Goal: Find specific fact: Find specific fact

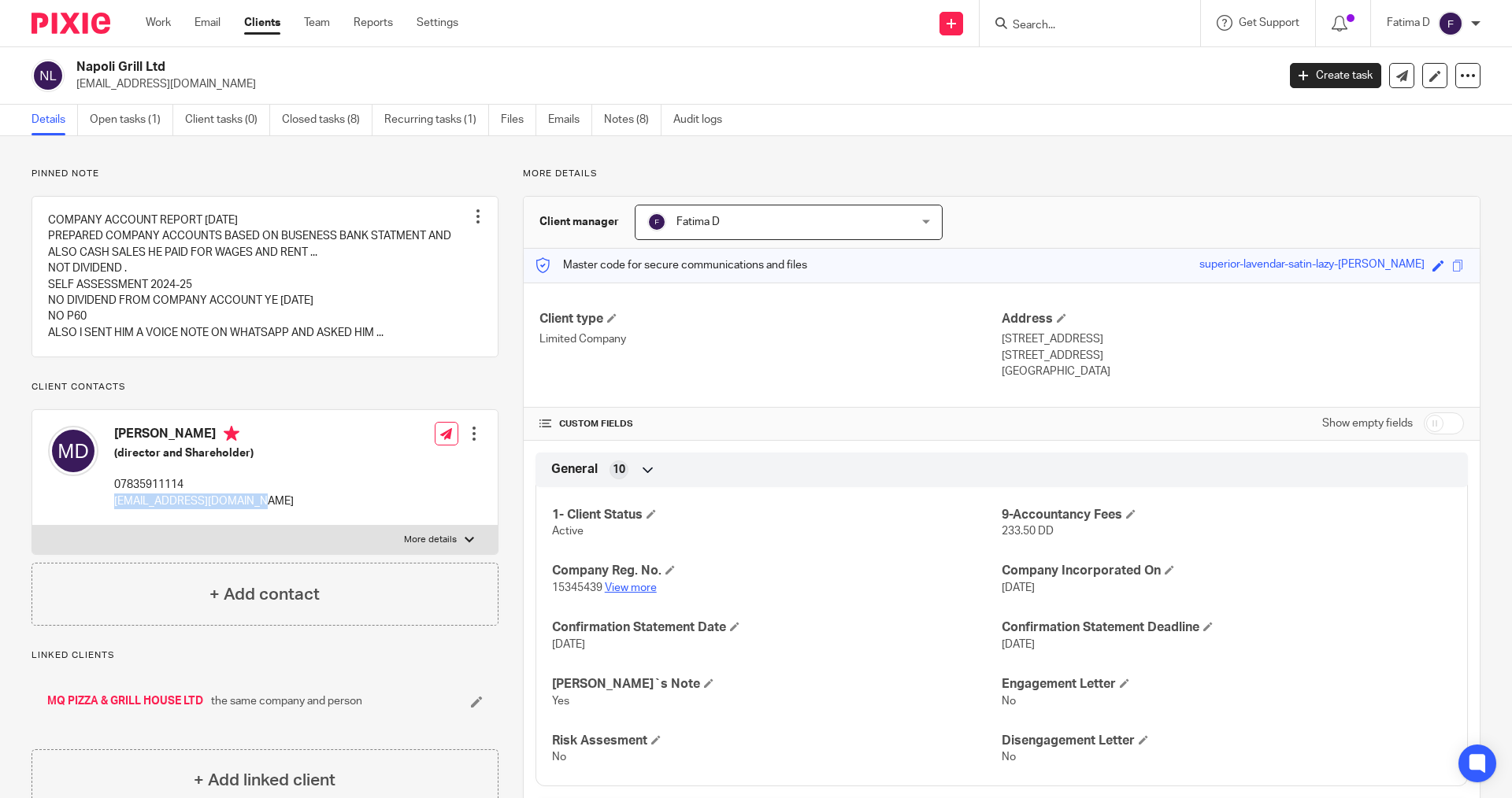
click at [635, 590] on link "View more" at bounding box center [630, 588] width 52 height 11
drag, startPoint x: 1231, startPoint y: 627, endPoint x: 1242, endPoint y: 626, distance: 11.0
click at [1240, 627] on h4 "Confirmation Statement Deadline" at bounding box center [1226, 628] width 449 height 17
click at [465, 541] on div at bounding box center [469, 540] width 9 height 9
click at [32, 526] on input "More details" at bounding box center [32, 525] width 1 height 1
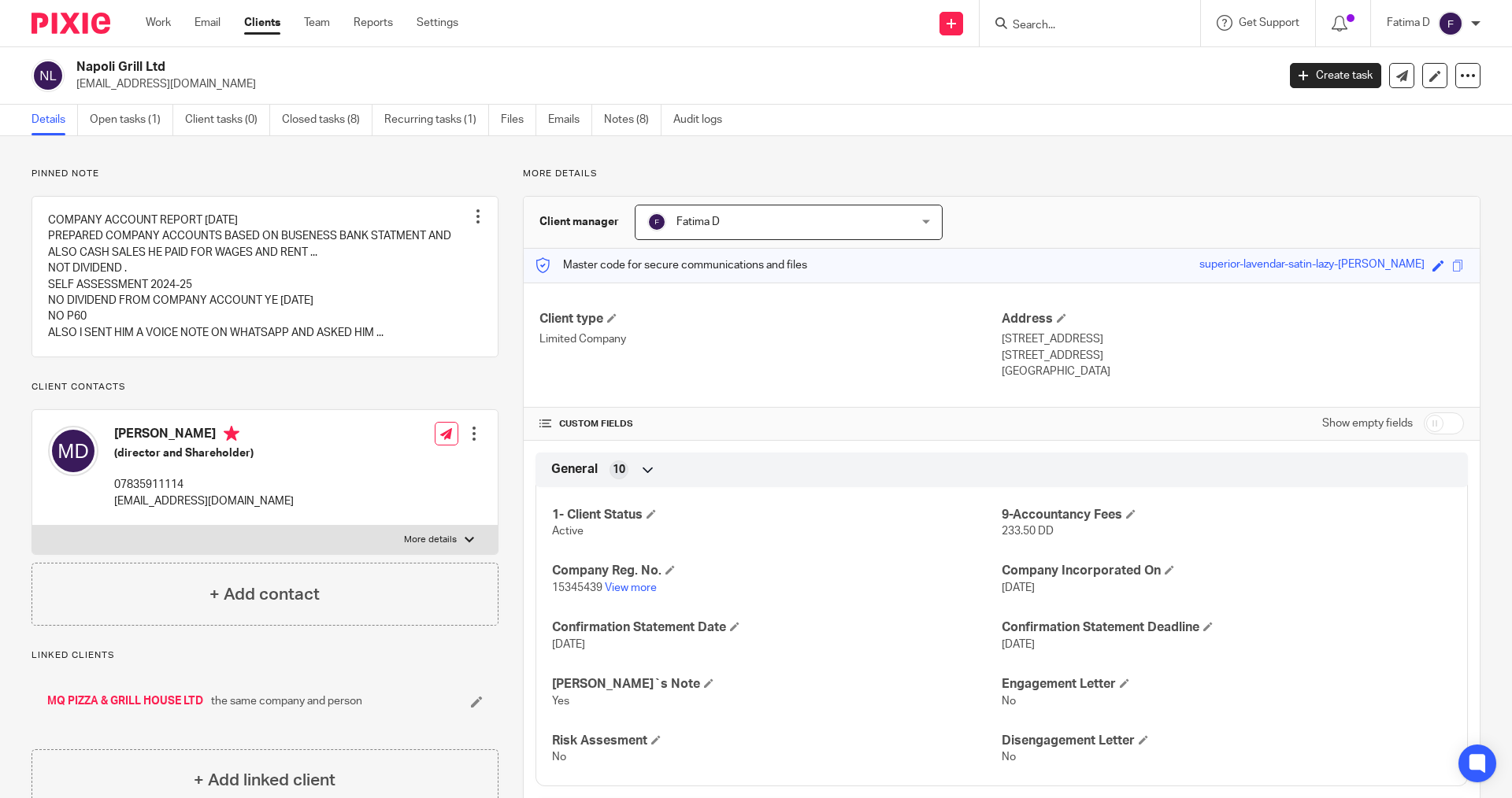
checkbox input "true"
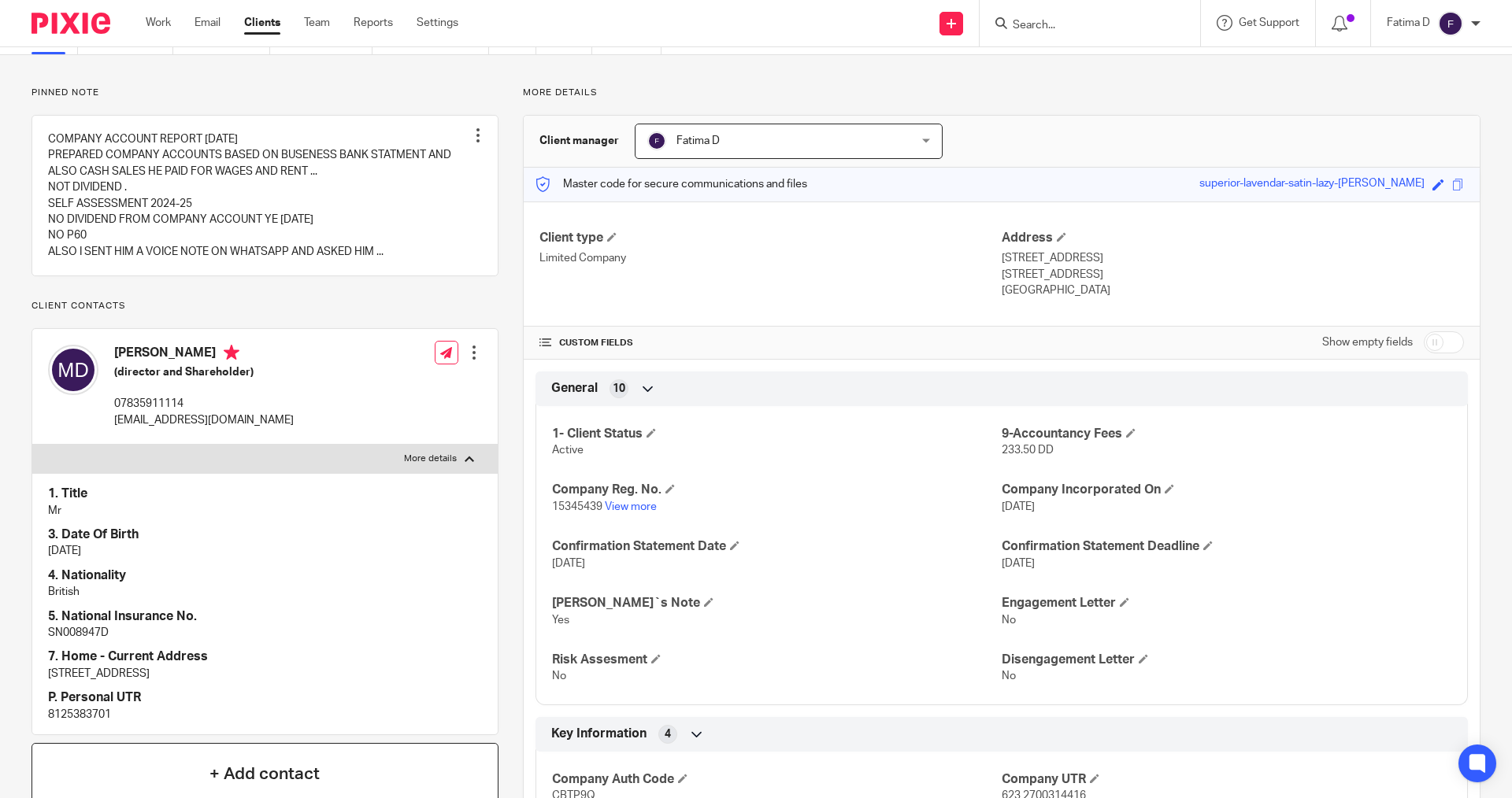
scroll to position [158, 0]
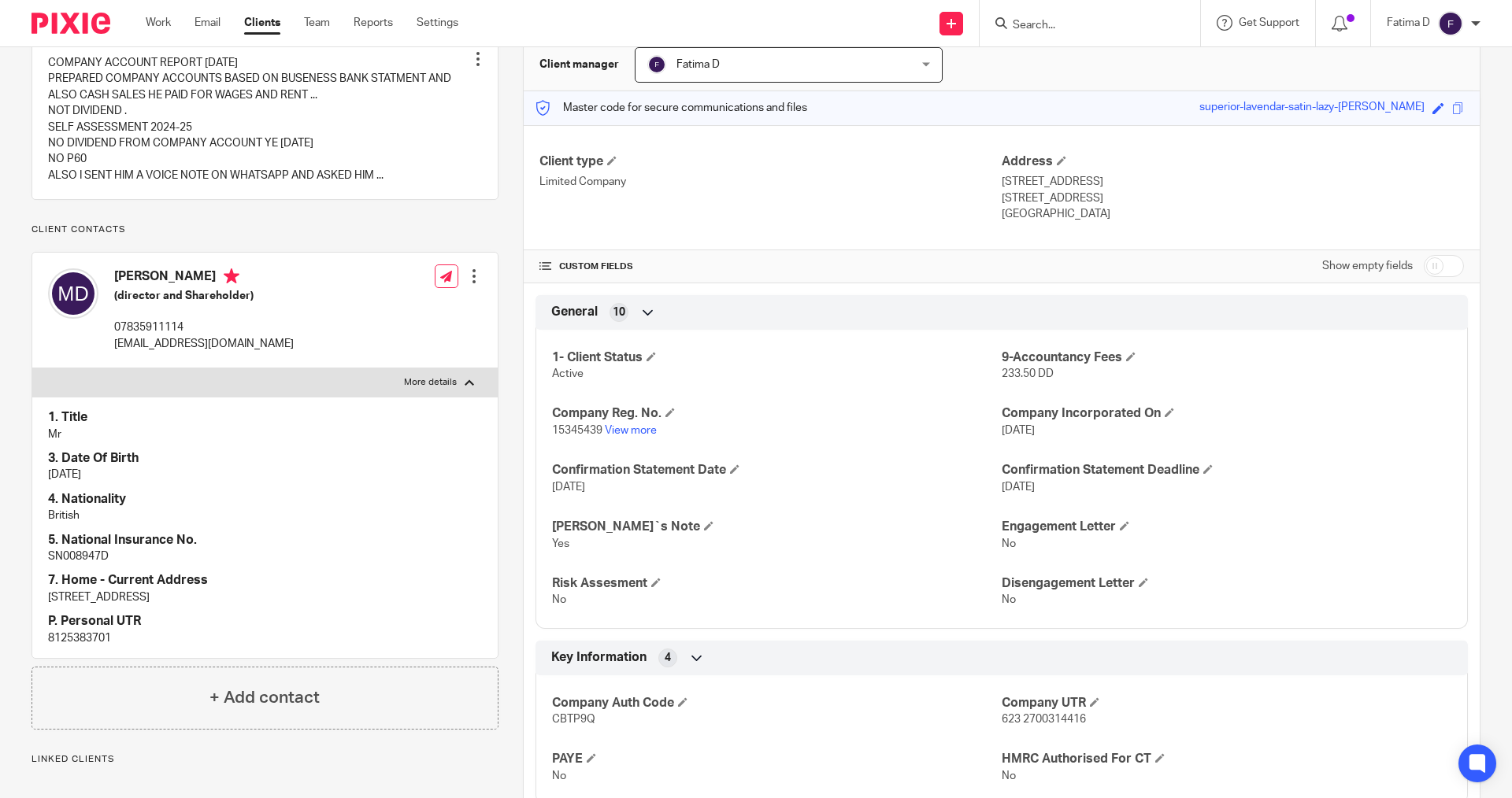
click at [81, 634] on p "8125383701" at bounding box center [265, 639] width 434 height 16
copy p "8125383701"
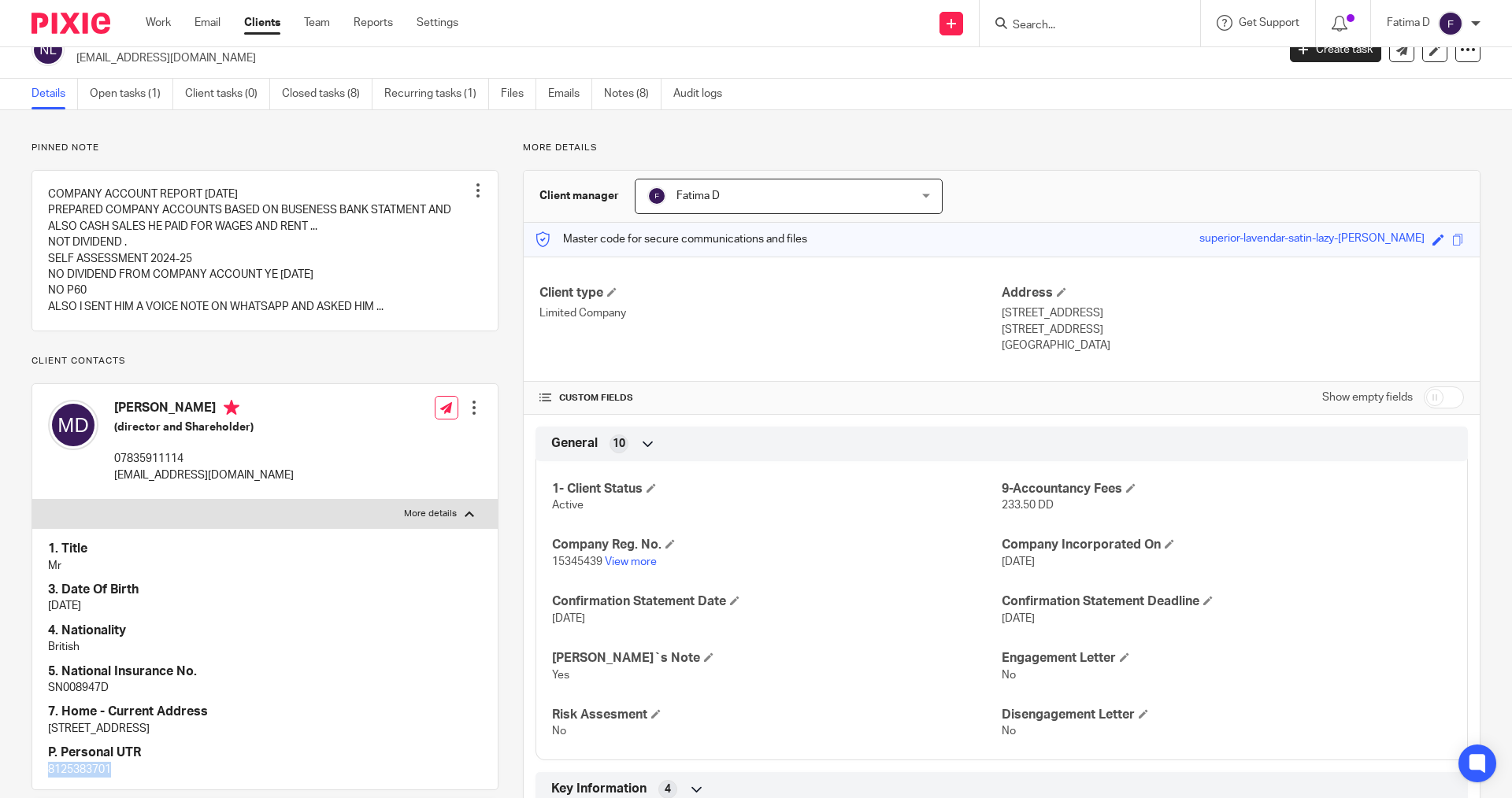
scroll to position [0, 0]
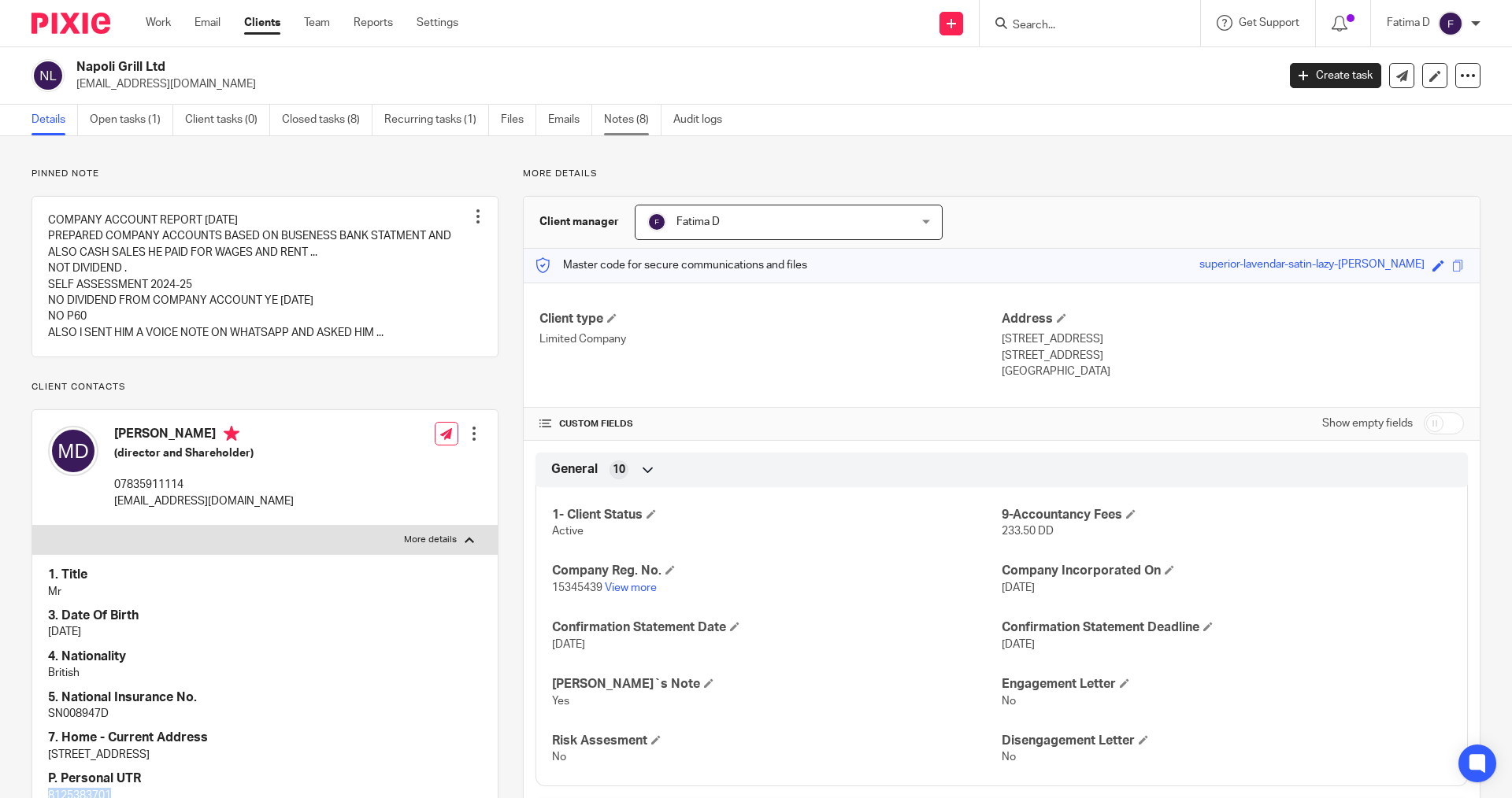
click at [620, 112] on link "Notes (8)" at bounding box center [632, 120] width 57 height 31
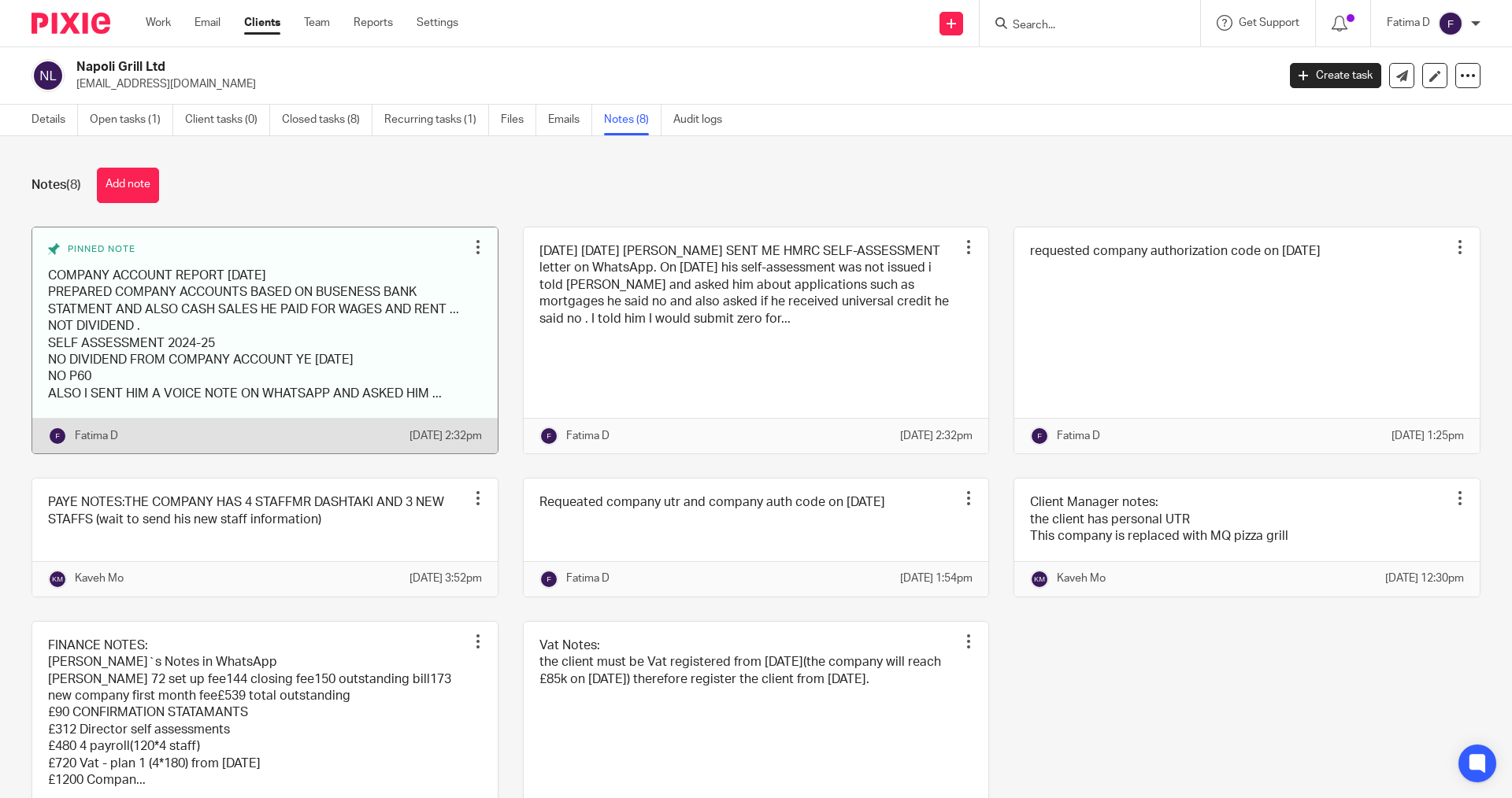
click at [298, 326] on link at bounding box center [265, 341] width 465 height 227
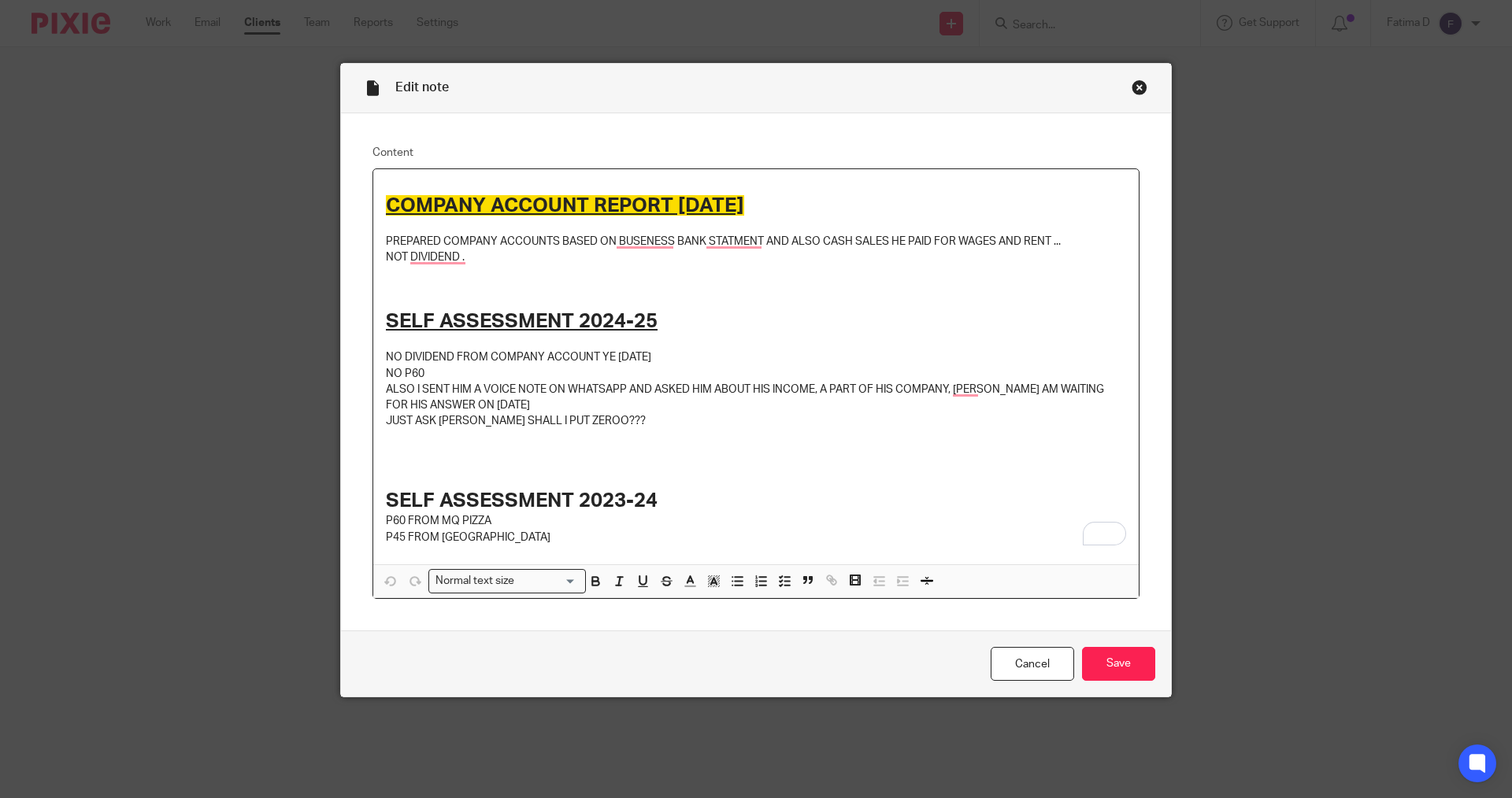
click at [1132, 86] on div "Close this dialog window" at bounding box center [1140, 87] width 16 height 16
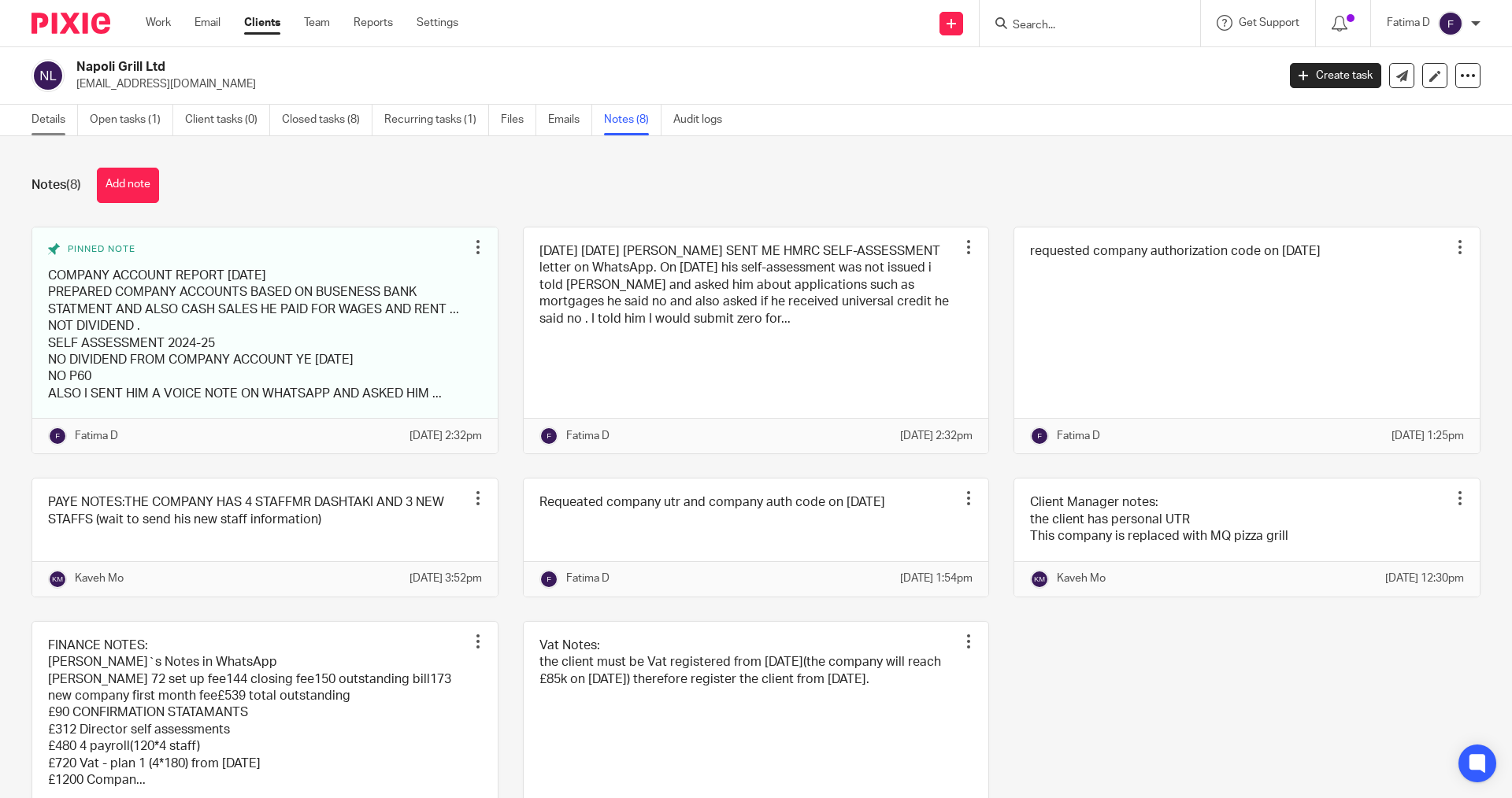
click at [56, 118] on link "Details" at bounding box center [55, 120] width 47 height 31
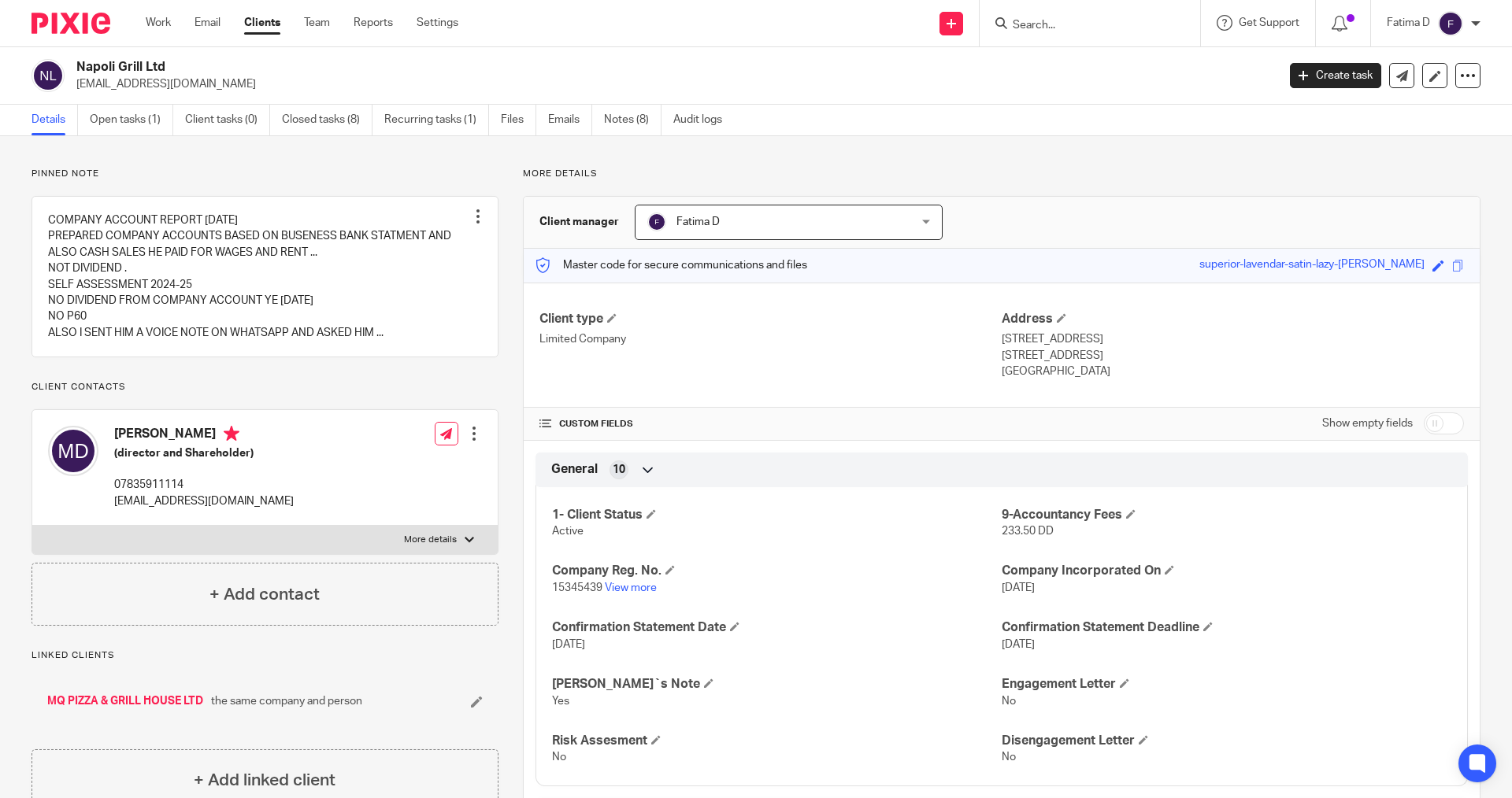
click at [1066, 20] on input "Search" at bounding box center [1081, 25] width 142 height 14
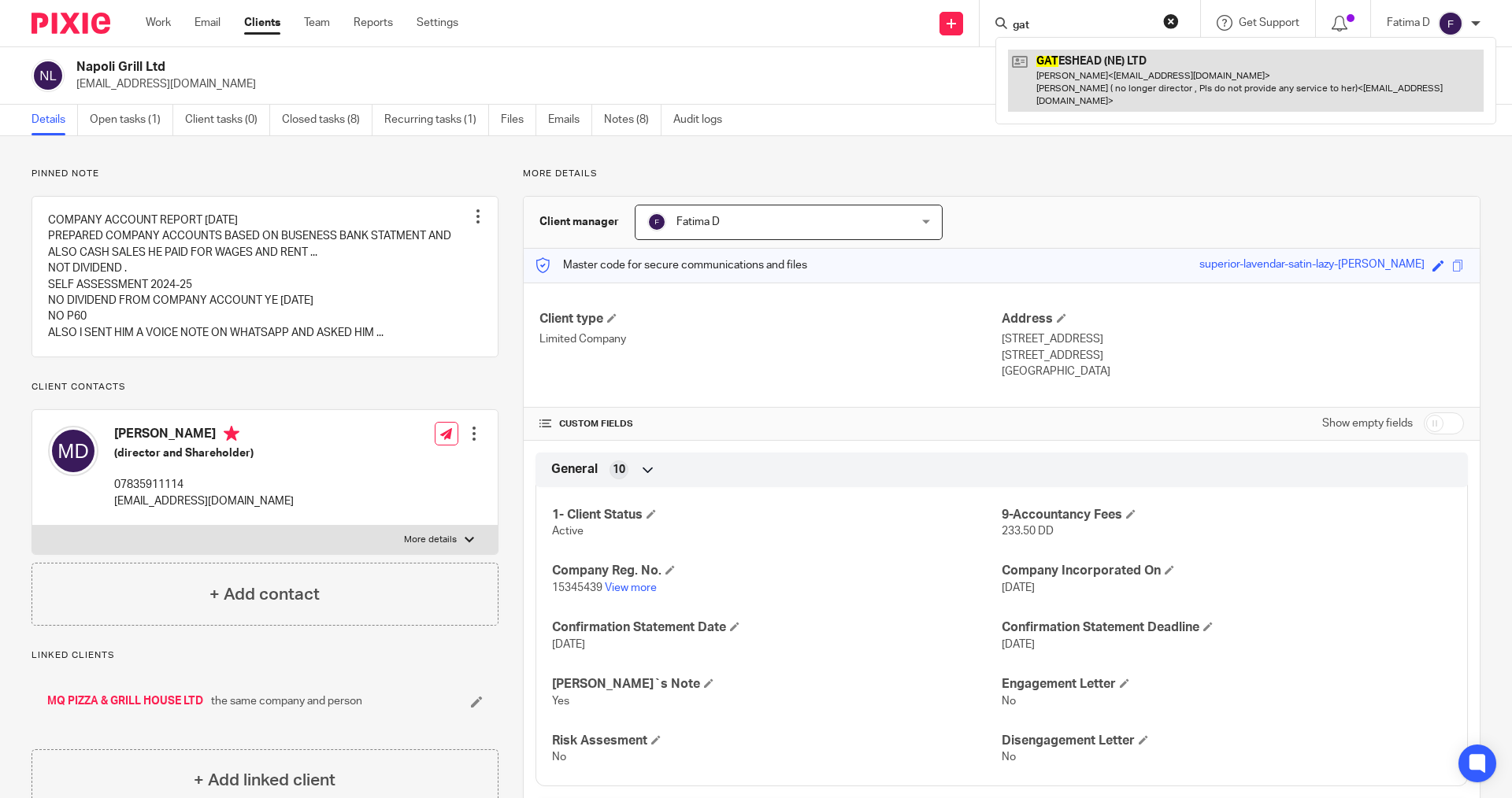
type input "gat"
click at [1093, 57] on link at bounding box center [1246, 81] width 476 height 62
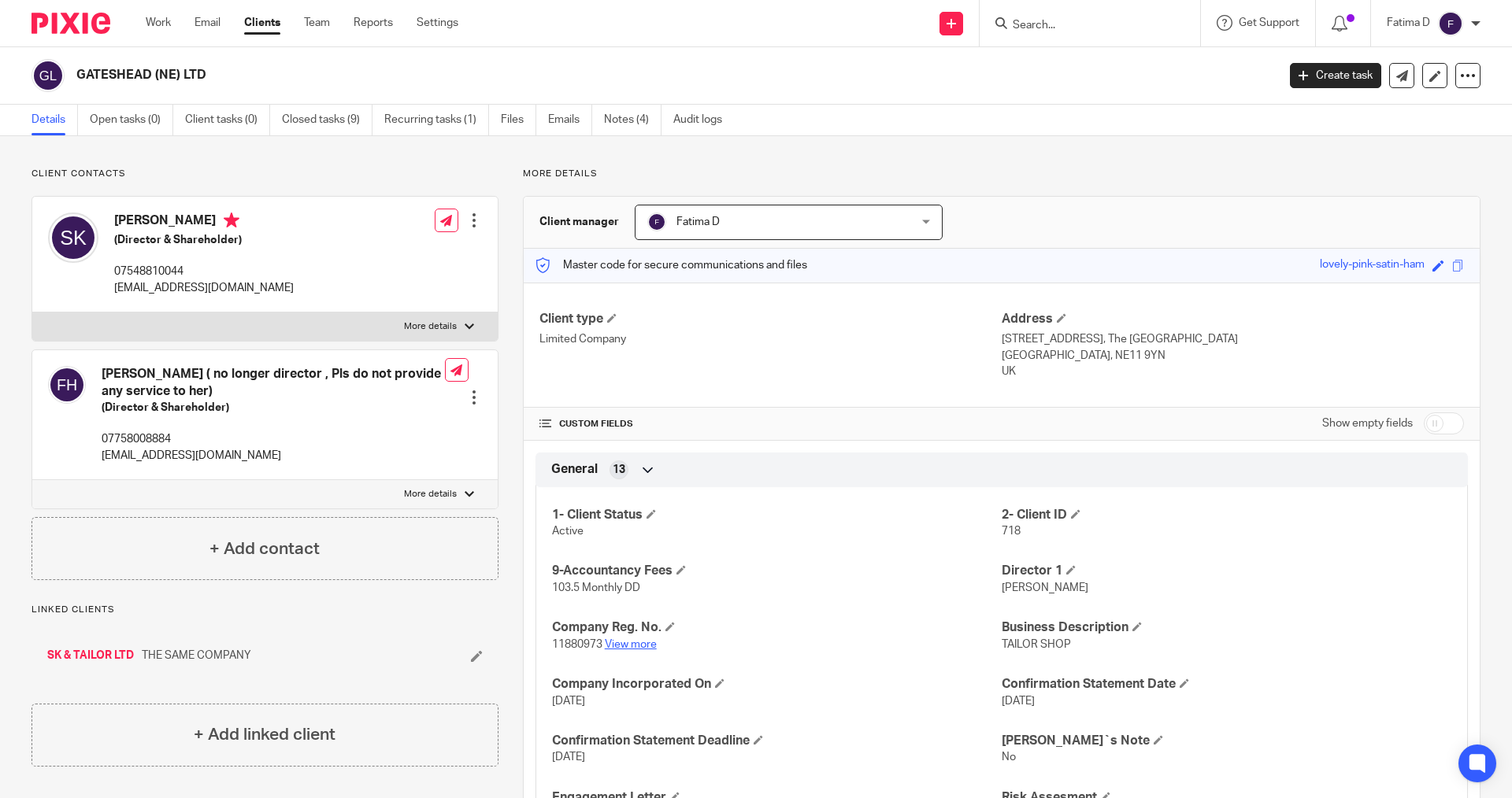
click at [645, 650] on link "View more" at bounding box center [630, 645] width 52 height 11
drag, startPoint x: 874, startPoint y: 654, endPoint x: 882, endPoint y: 650, distance: 8.9
click at [875, 654] on div "1- Client Status Active 2- Client ID 718 9-Accountancy Fees 103.5 Monthly DD Di…" at bounding box center [1002, 687] width 932 height 425
drag, startPoint x: 239, startPoint y: 290, endPoint x: 113, endPoint y: 288, distance: 126.0
click at [113, 288] on div "Sadiq KARIMI (Director & Shareholder) 07548810044 karimi_uk1@yahoo.com" at bounding box center [171, 254] width 246 height 99
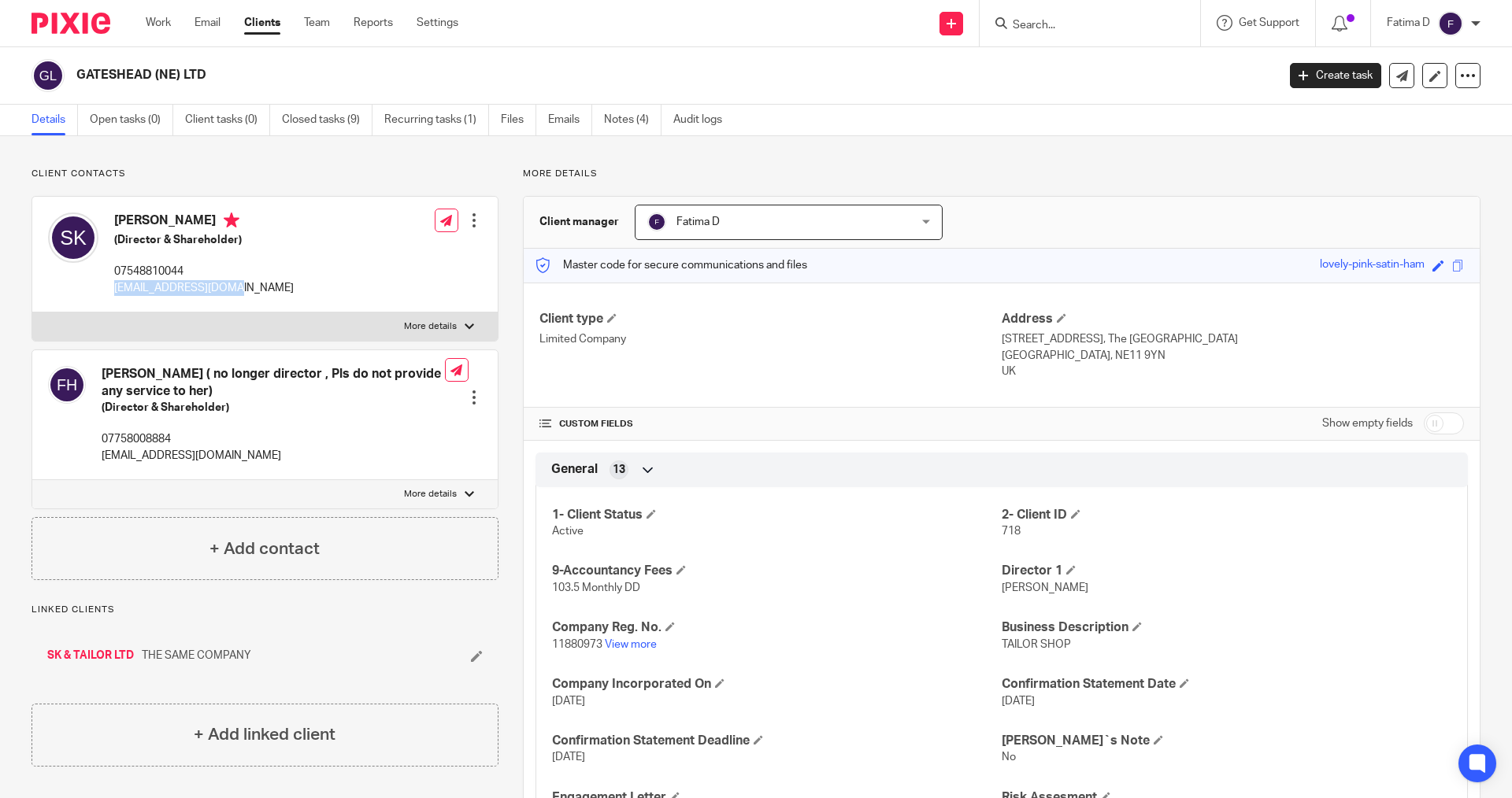
copy p "karimi_uk1@yahoo.com"
click at [1034, 25] on input "Search" at bounding box center [1081, 25] width 142 height 14
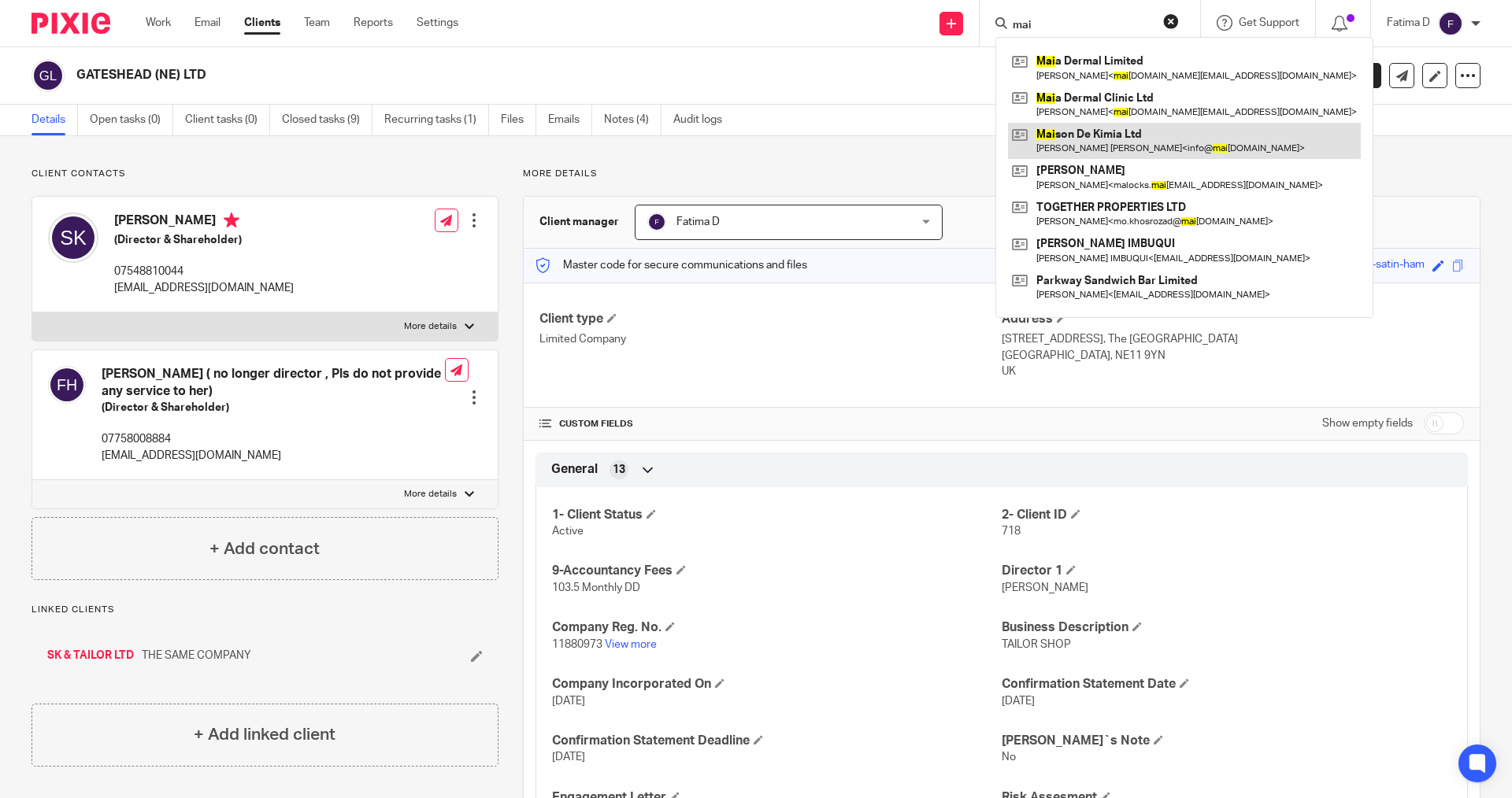
type input "mai"
click at [1123, 130] on link at bounding box center [1185, 141] width 353 height 37
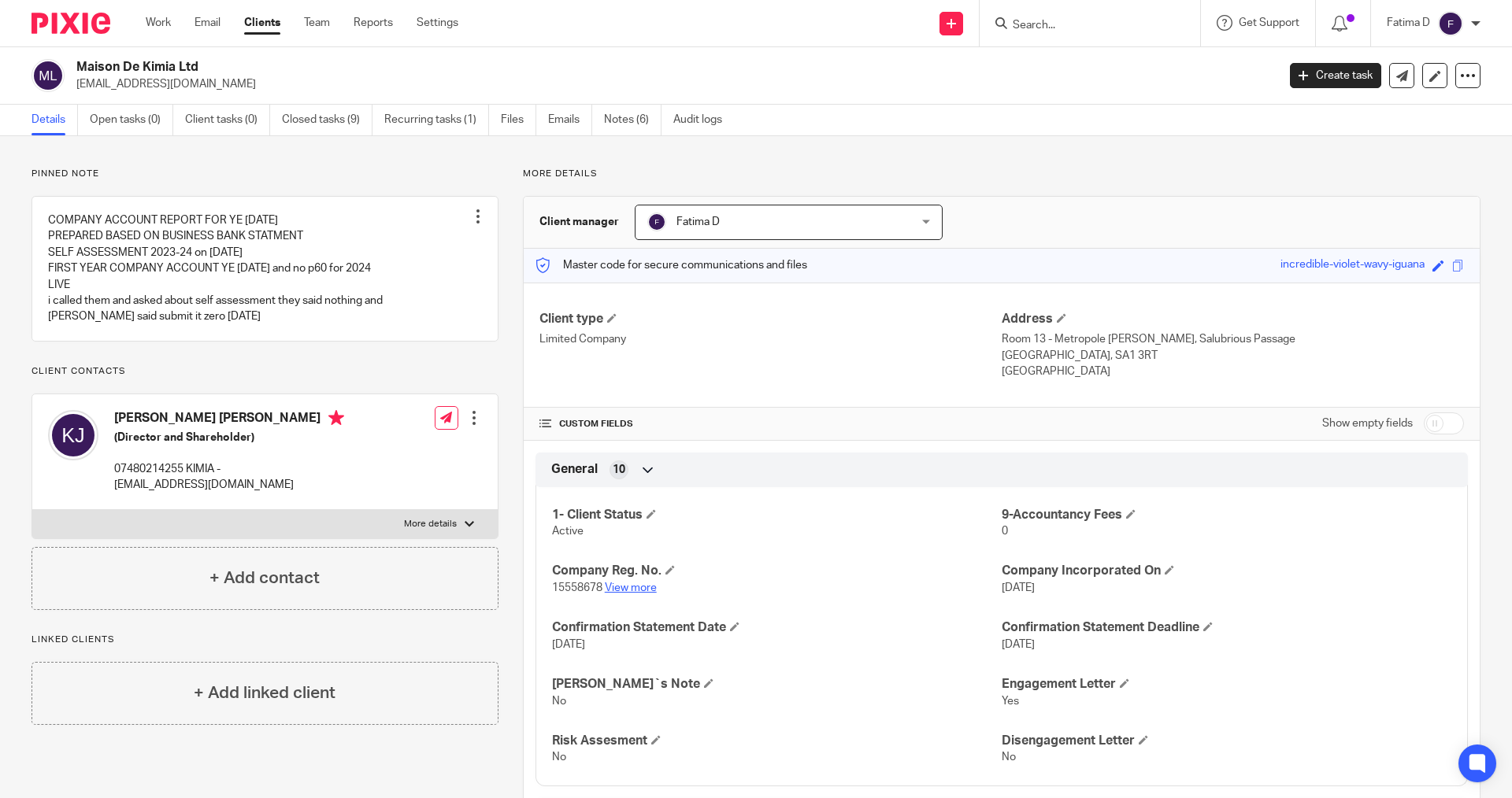
click at [636, 587] on link "View more" at bounding box center [630, 588] width 52 height 11
click at [912, 389] on div "Client type Limited Company Address Room 13 - [GEOGRAPHIC_DATA][PERSON_NAME], S…" at bounding box center [1001, 345] width 956 height 126
click at [1048, 14] on form at bounding box center [1095, 23] width 168 height 20
click at [1044, 17] on form at bounding box center [1095, 23] width 168 height 20
click at [1029, 24] on input "Search" at bounding box center [1081, 25] width 142 height 14
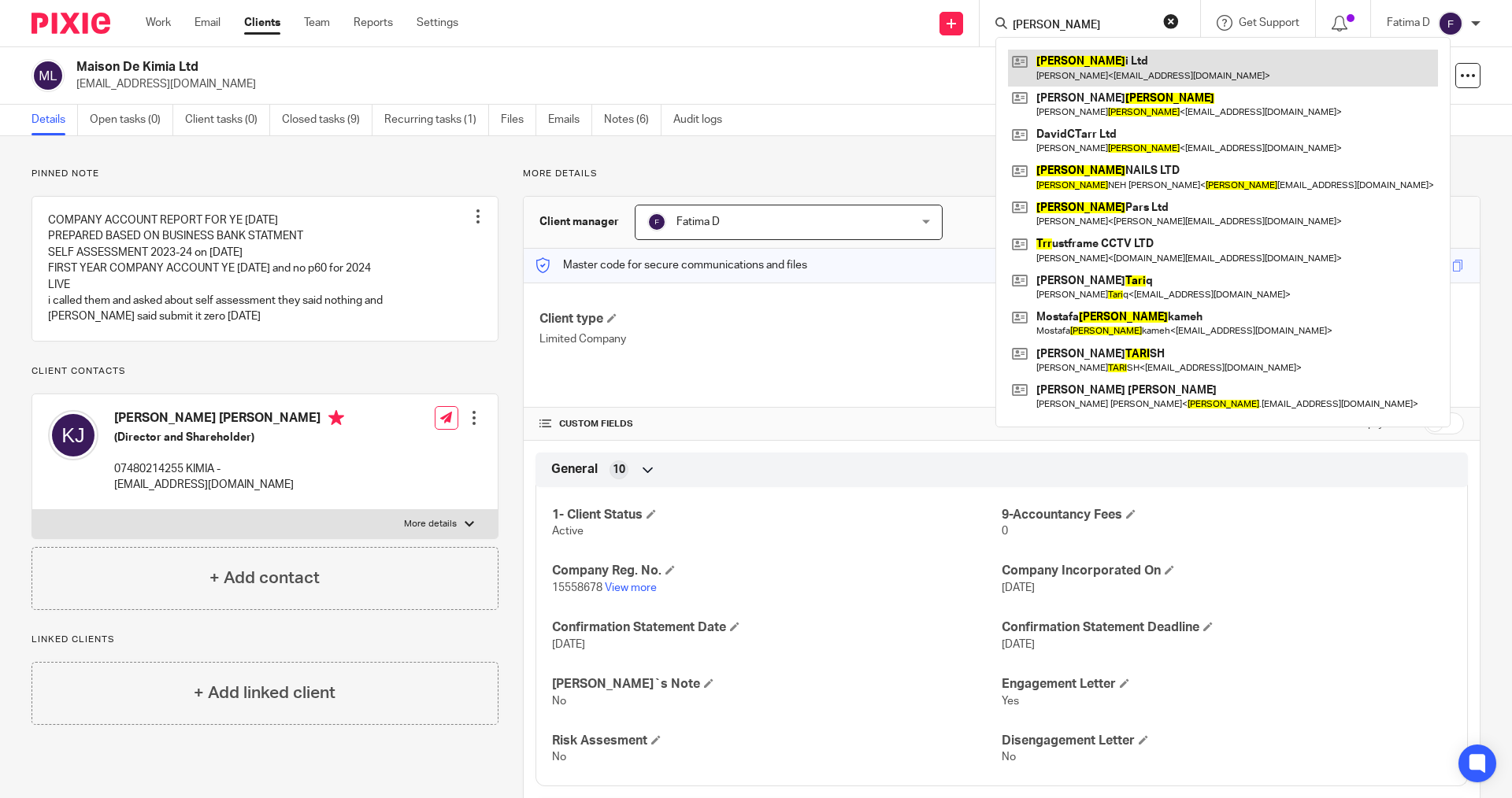
type input "tarr"
click at [1069, 62] on link at bounding box center [1223, 68] width 430 height 37
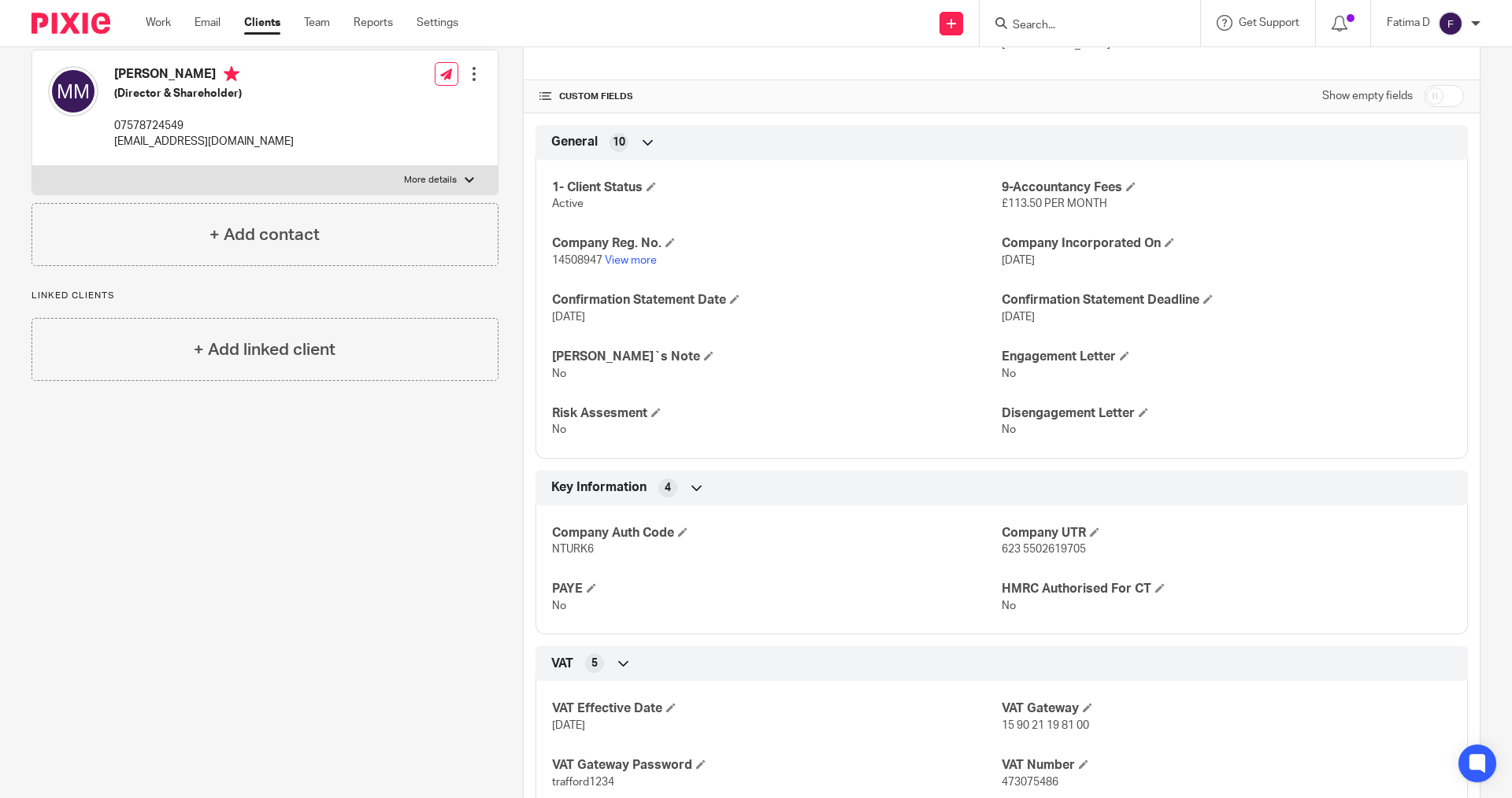
scroll to position [130, 0]
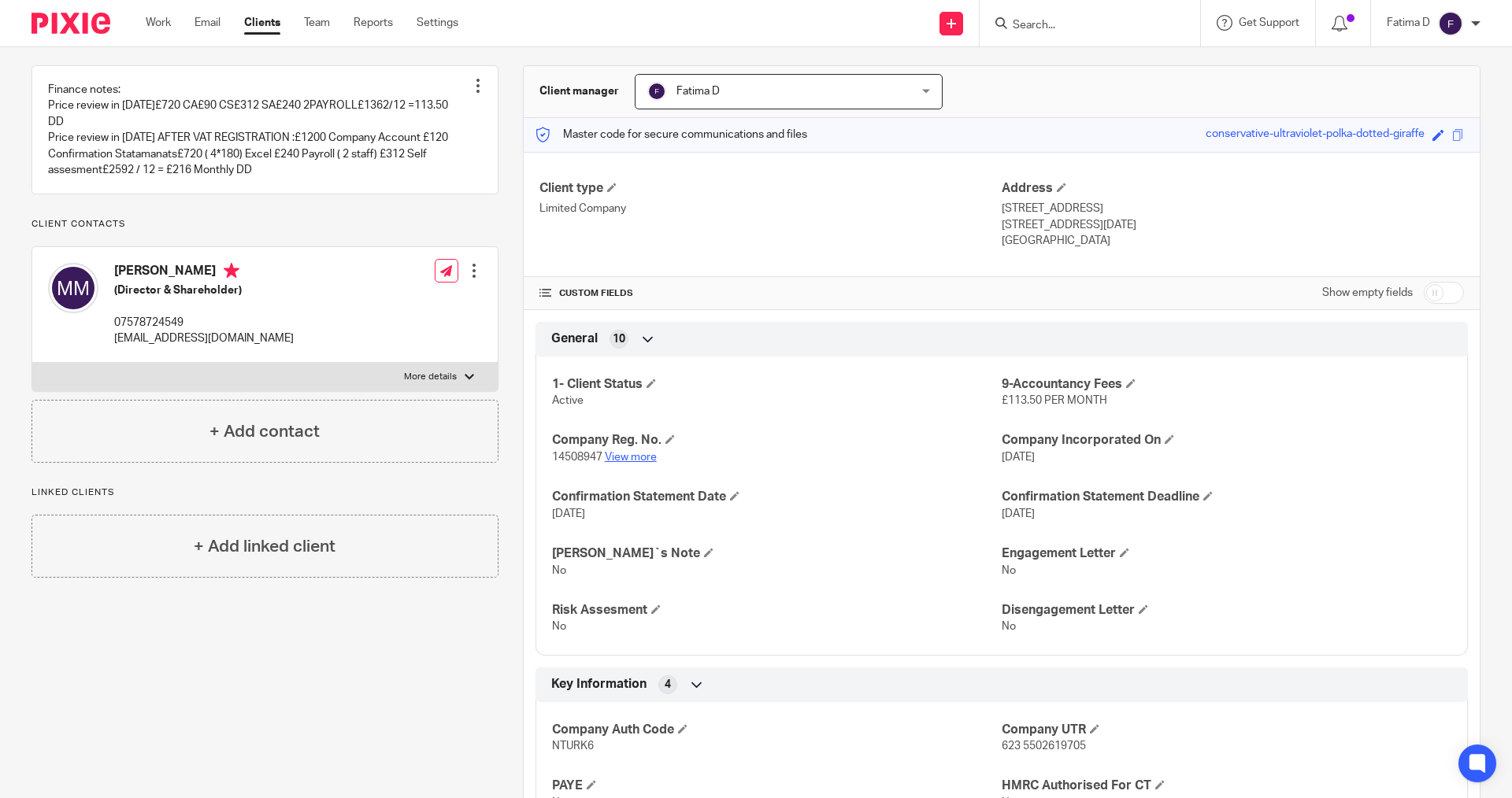
click at [629, 452] on link "View more" at bounding box center [630, 458] width 52 height 11
click at [824, 392] on h4 "1- Client Status" at bounding box center [777, 384] width 449 height 17
drag, startPoint x: 258, startPoint y: 341, endPoint x: 114, endPoint y: 341, distance: 144.0
click at [114, 341] on p "[EMAIL_ADDRESS][DOMAIN_NAME]" at bounding box center [204, 339] width 179 height 16
copy p "[EMAIL_ADDRESS][DOMAIN_NAME]"
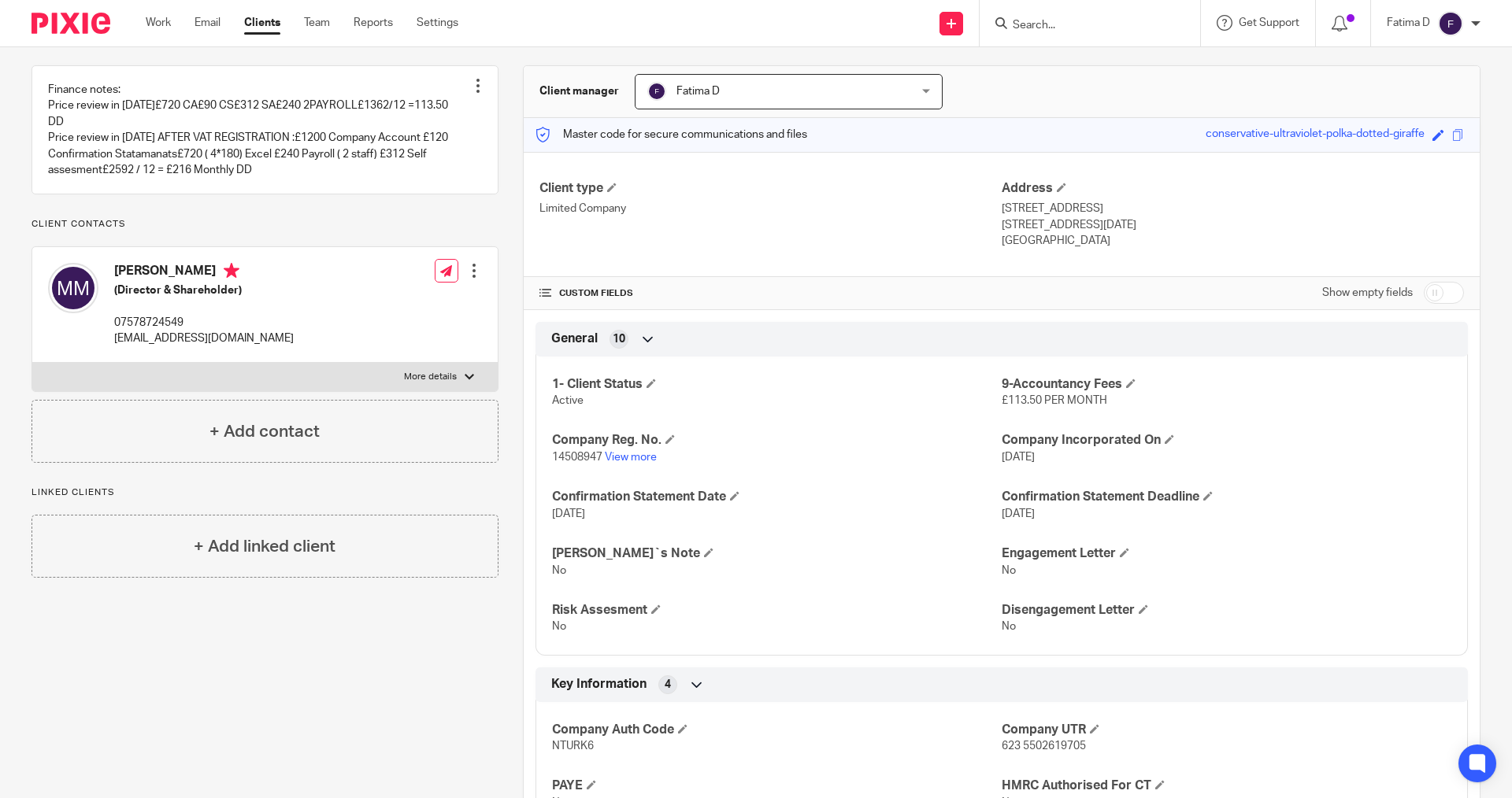
click at [1212, 289] on div "Show empty fields" at bounding box center [1232, 294] width 462 height 32
click at [1042, 23] on input "Search" at bounding box center [1081, 25] width 142 height 14
type input "voy"
click at [1082, 67] on link at bounding box center [1185, 68] width 353 height 37
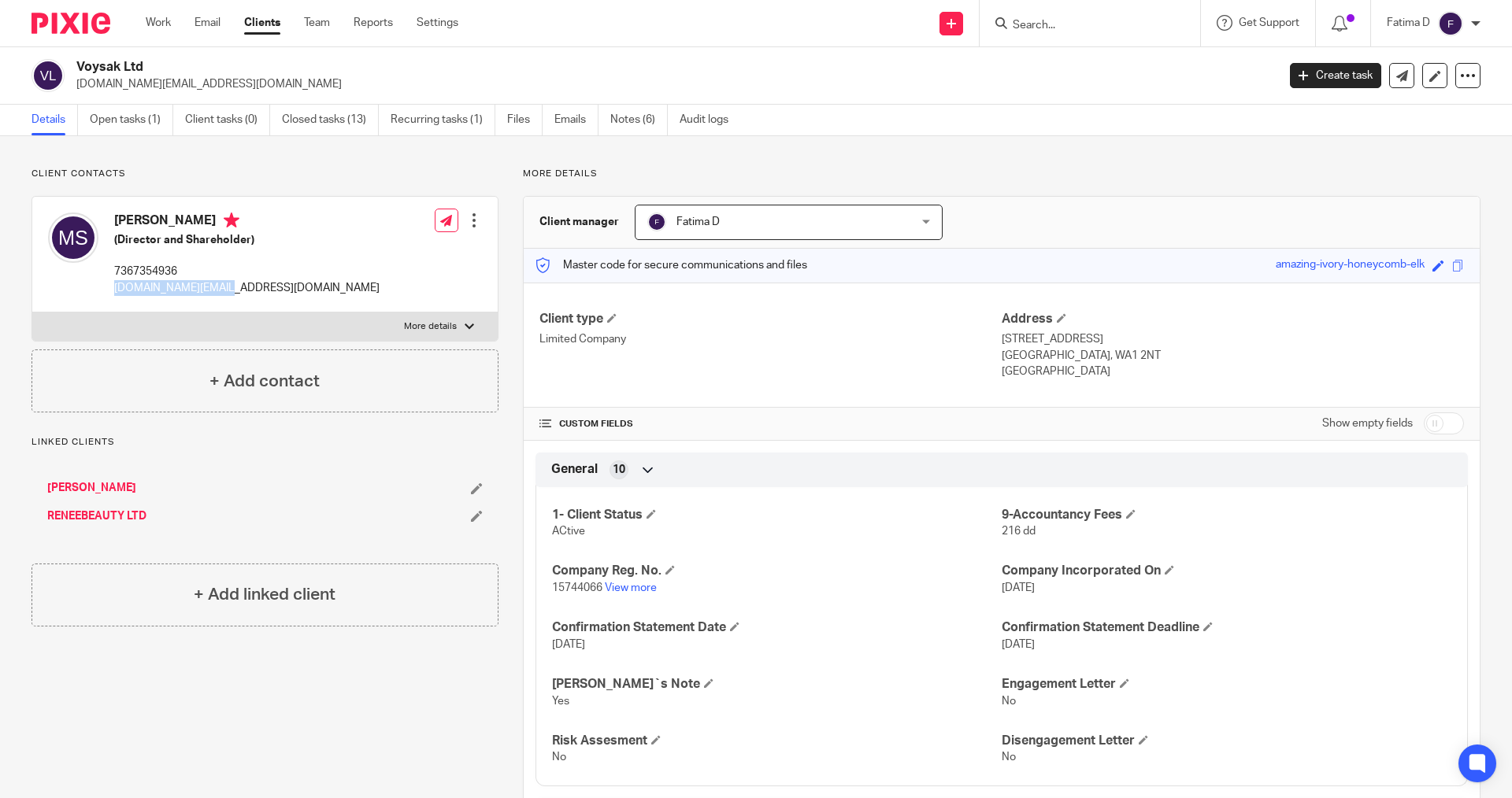
drag, startPoint x: 233, startPoint y: 287, endPoint x: 107, endPoint y: 287, distance: 126.0
click at [107, 287] on div "Mehdi Shamkhani (Director and Shareholder) 7367354936 voysak.uk@gmail.com" at bounding box center [213, 254] width 331 height 99
copy p "voysak.uk@gmail.com"
click at [611, 585] on link "View more" at bounding box center [630, 588] width 52 height 11
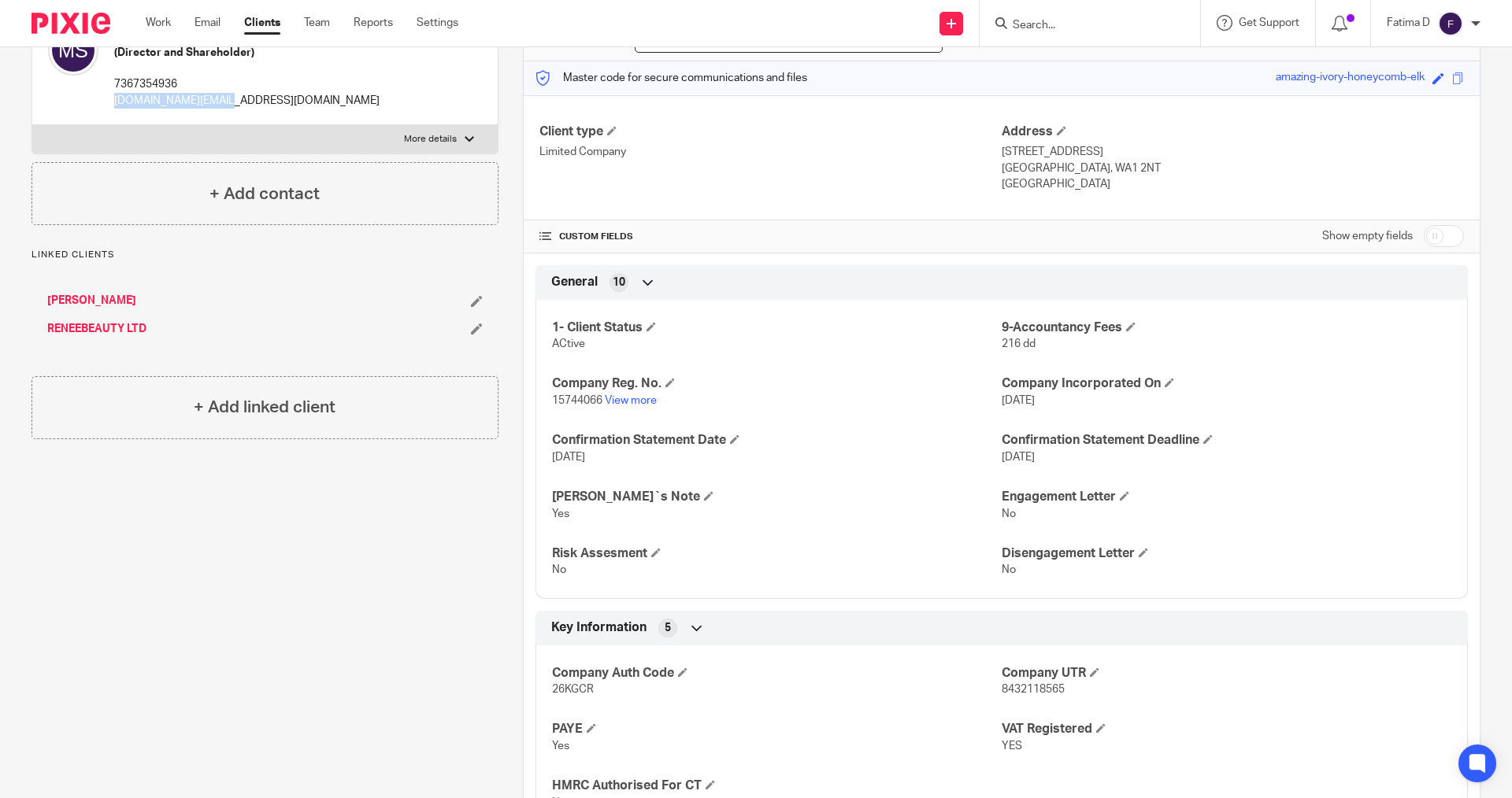
scroll to position [473, 0]
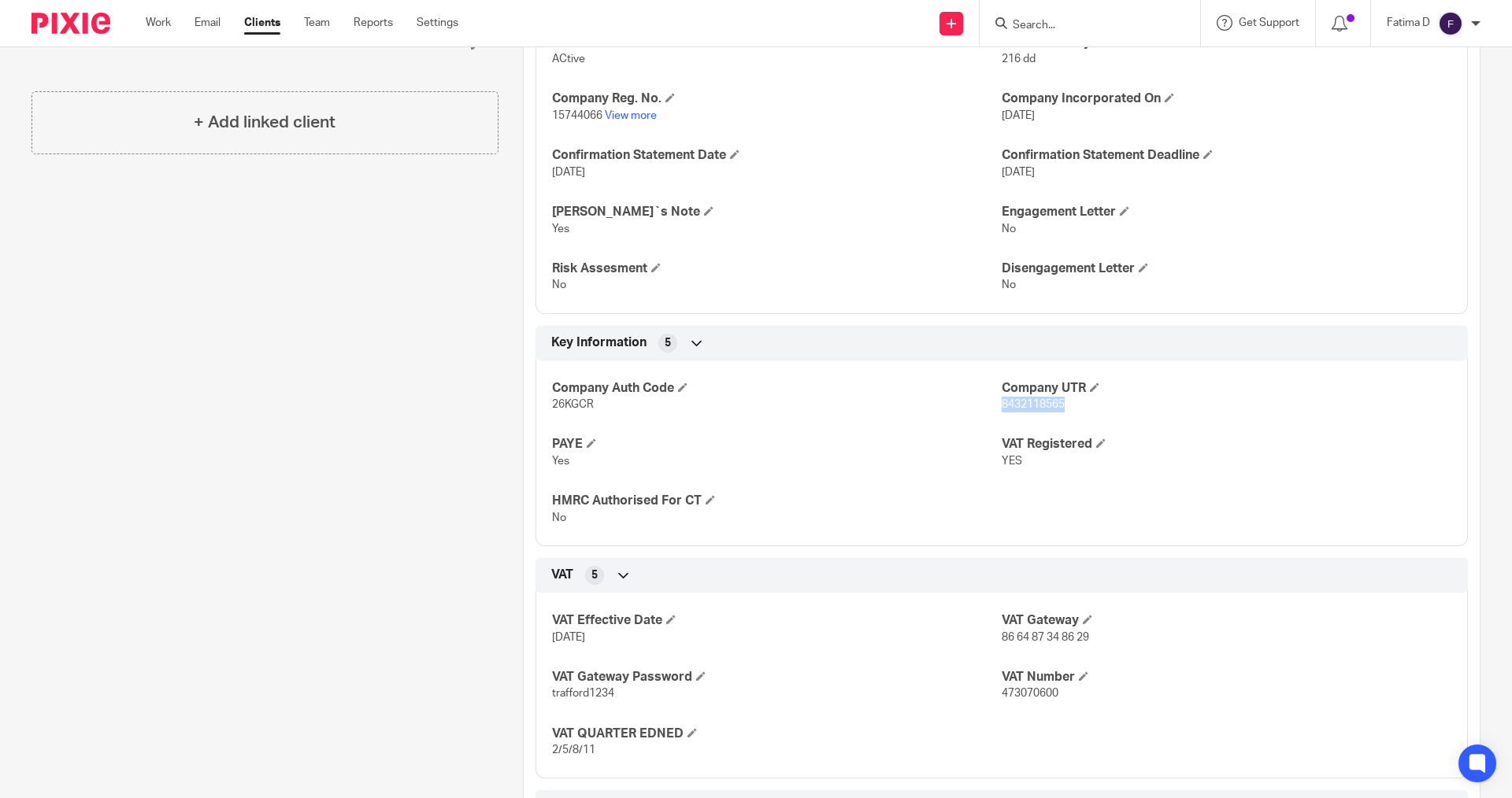
drag, startPoint x: 1064, startPoint y: 406, endPoint x: 993, endPoint y: 406, distance: 71.0
click at [1002, 406] on p "8432118565" at bounding box center [1226, 404] width 449 height 16
copy span "8432118565"
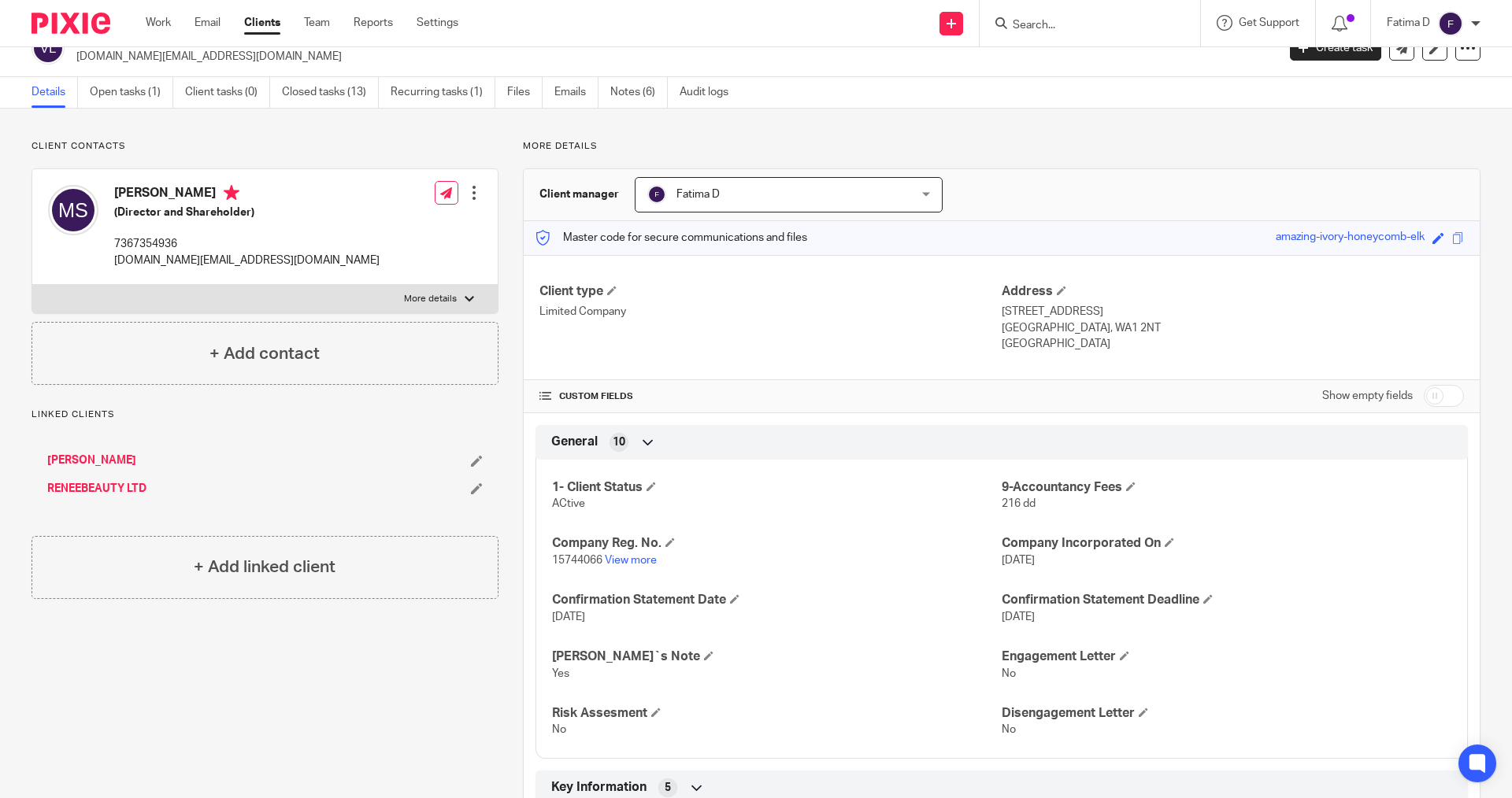
scroll to position [0, 0]
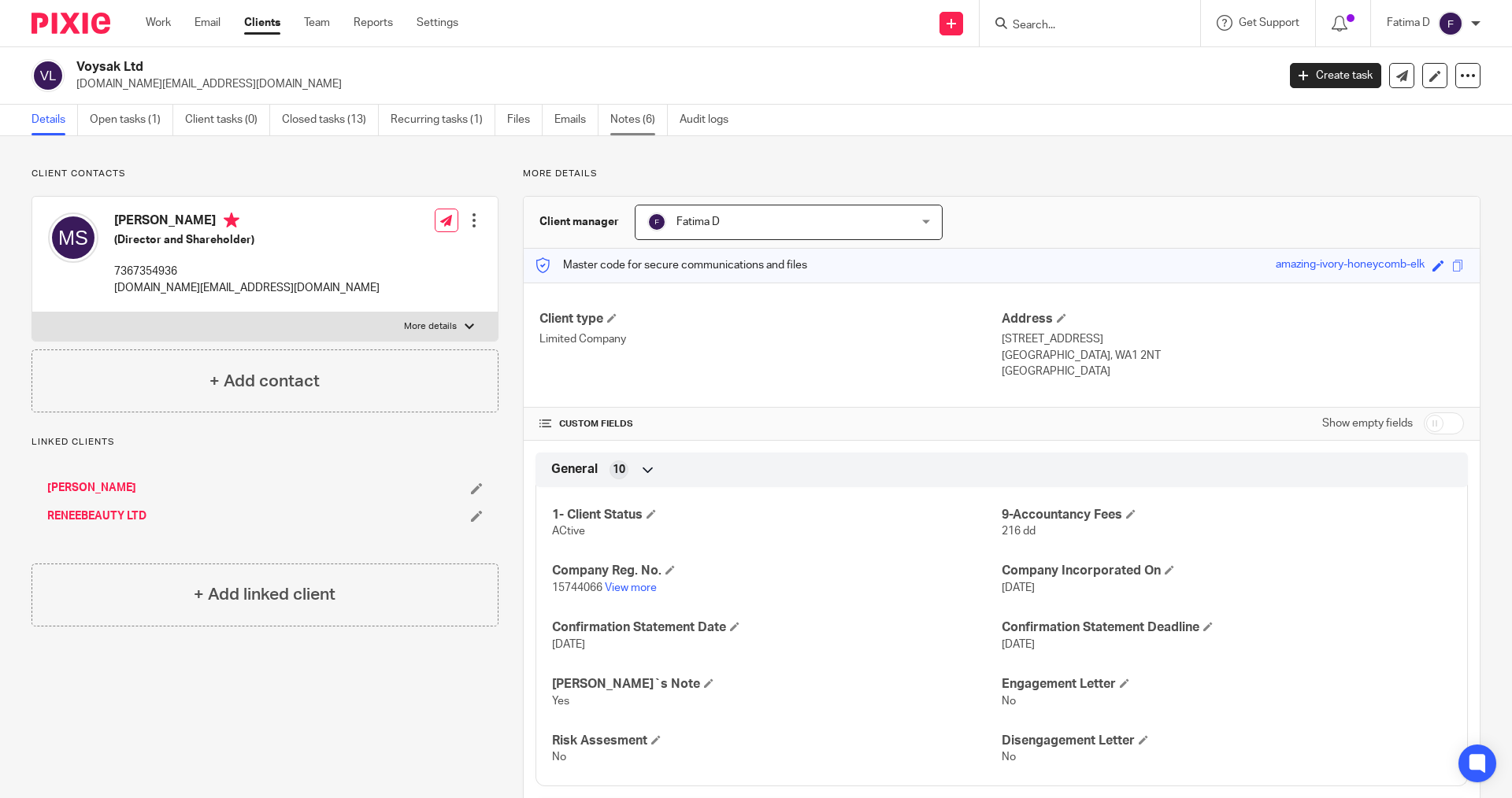
click at [635, 115] on link "Notes (6)" at bounding box center [639, 120] width 57 height 31
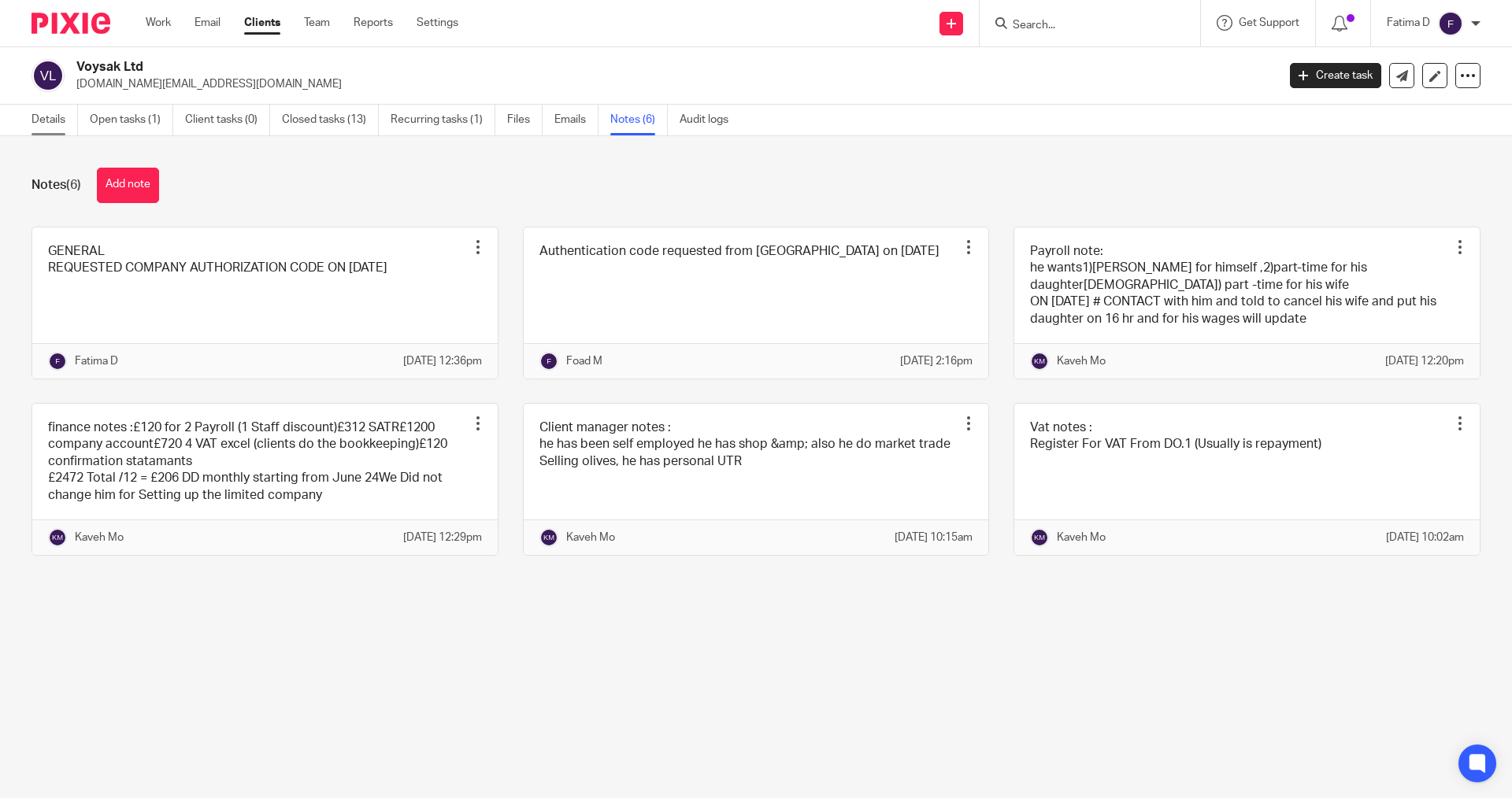
click at [47, 121] on link "Details" at bounding box center [55, 120] width 47 height 31
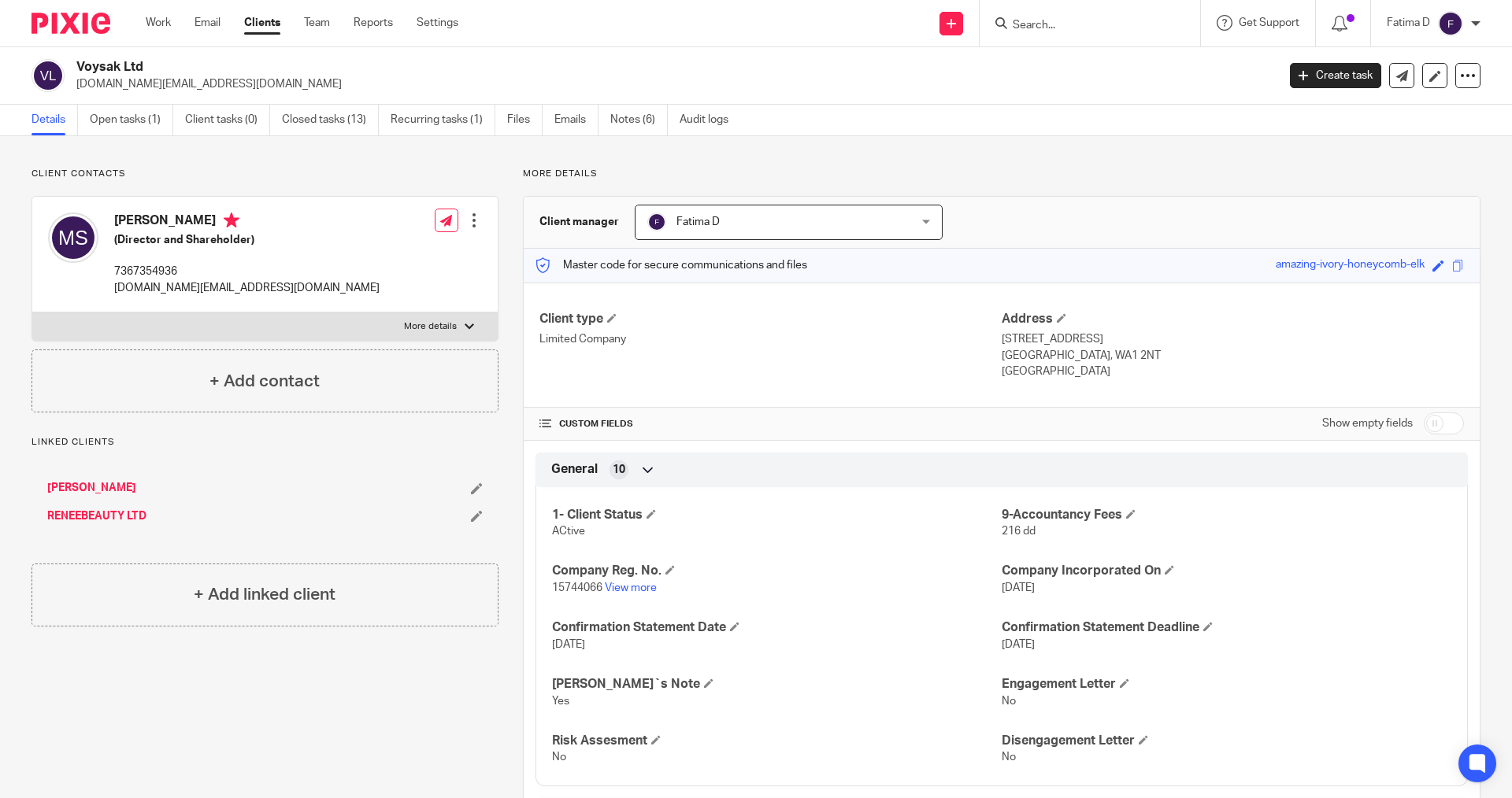
click at [1023, 20] on input "Search" at bounding box center [1081, 25] width 142 height 14
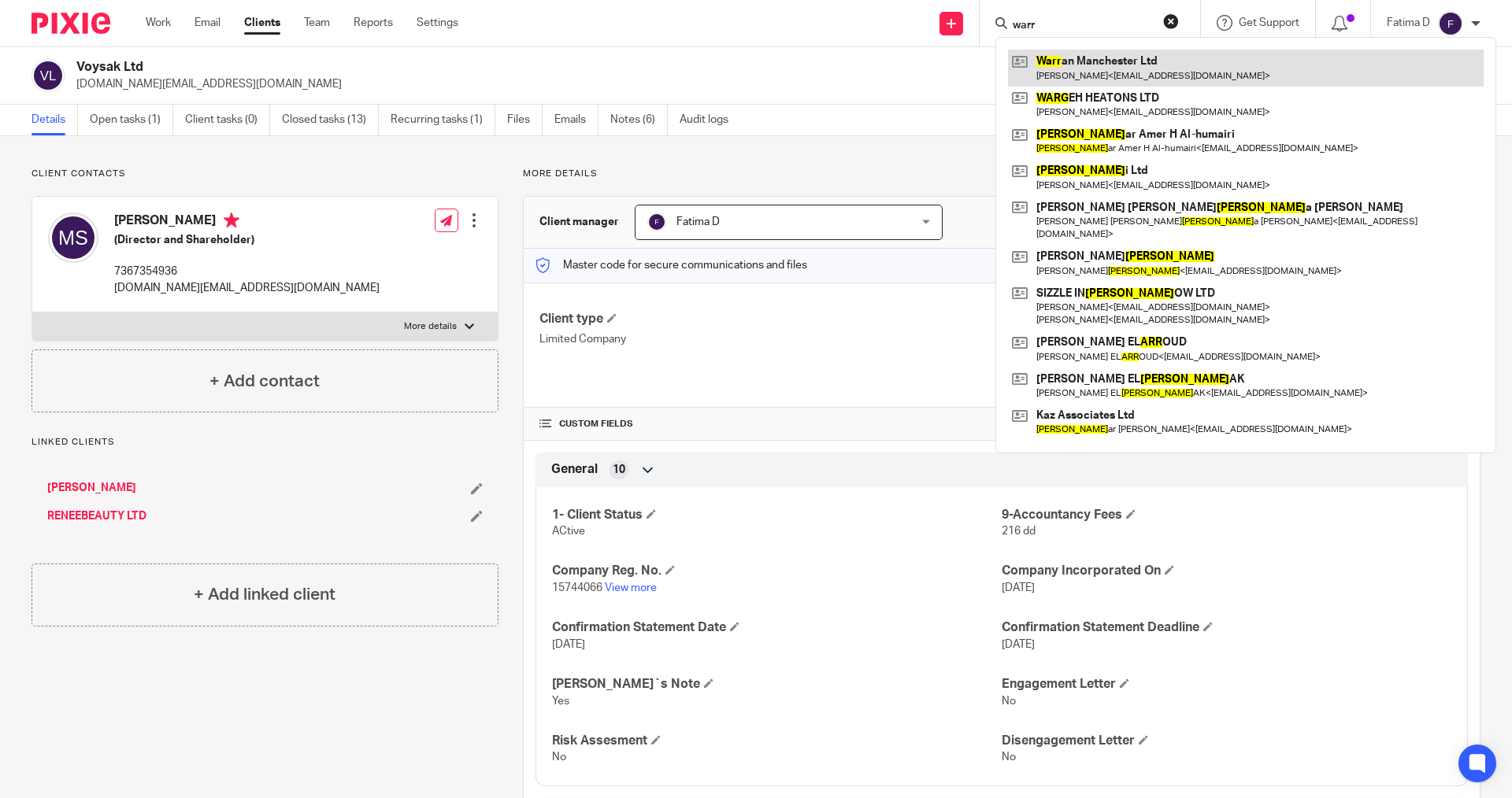
type input "warr"
click at [1088, 63] on link at bounding box center [1246, 68] width 476 height 37
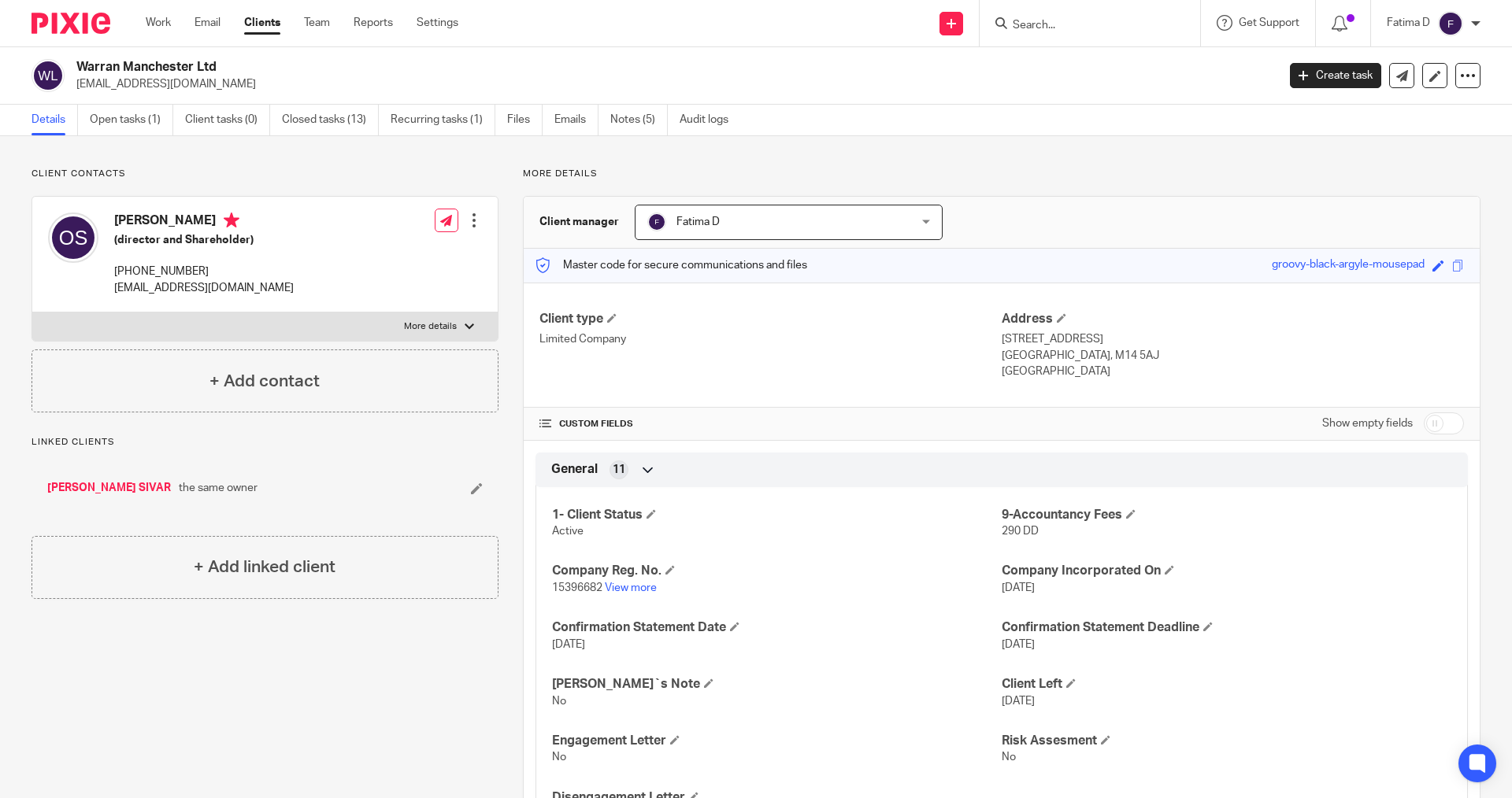
click at [464, 326] on div at bounding box center [469, 326] width 9 height 9
click at [32, 312] on input "More details" at bounding box center [32, 312] width 1 height 1
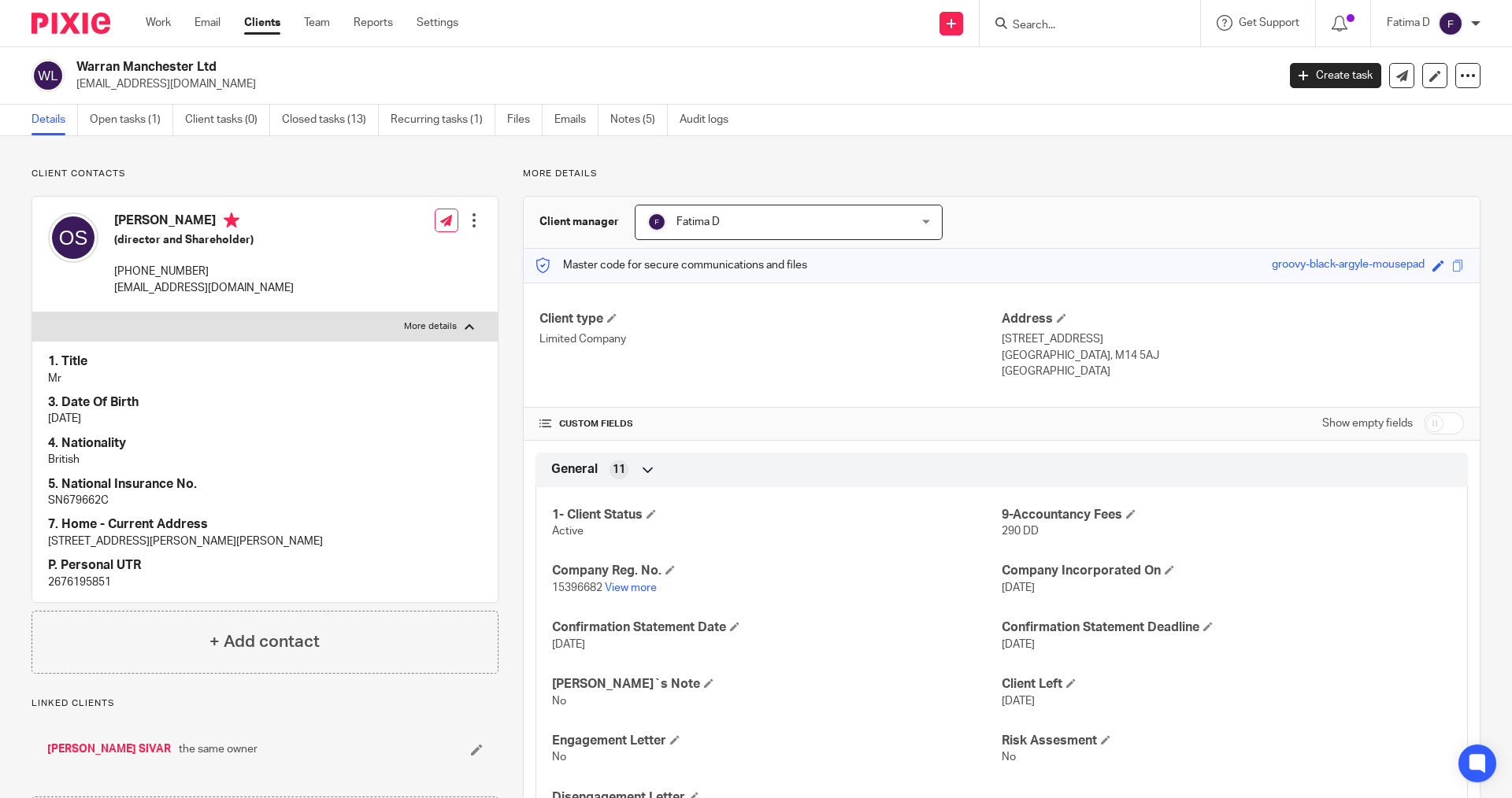
click at [464, 326] on div at bounding box center [469, 326] width 9 height 9
click at [32, 312] on input "More details" at bounding box center [32, 312] width 1 height 1
checkbox input "false"
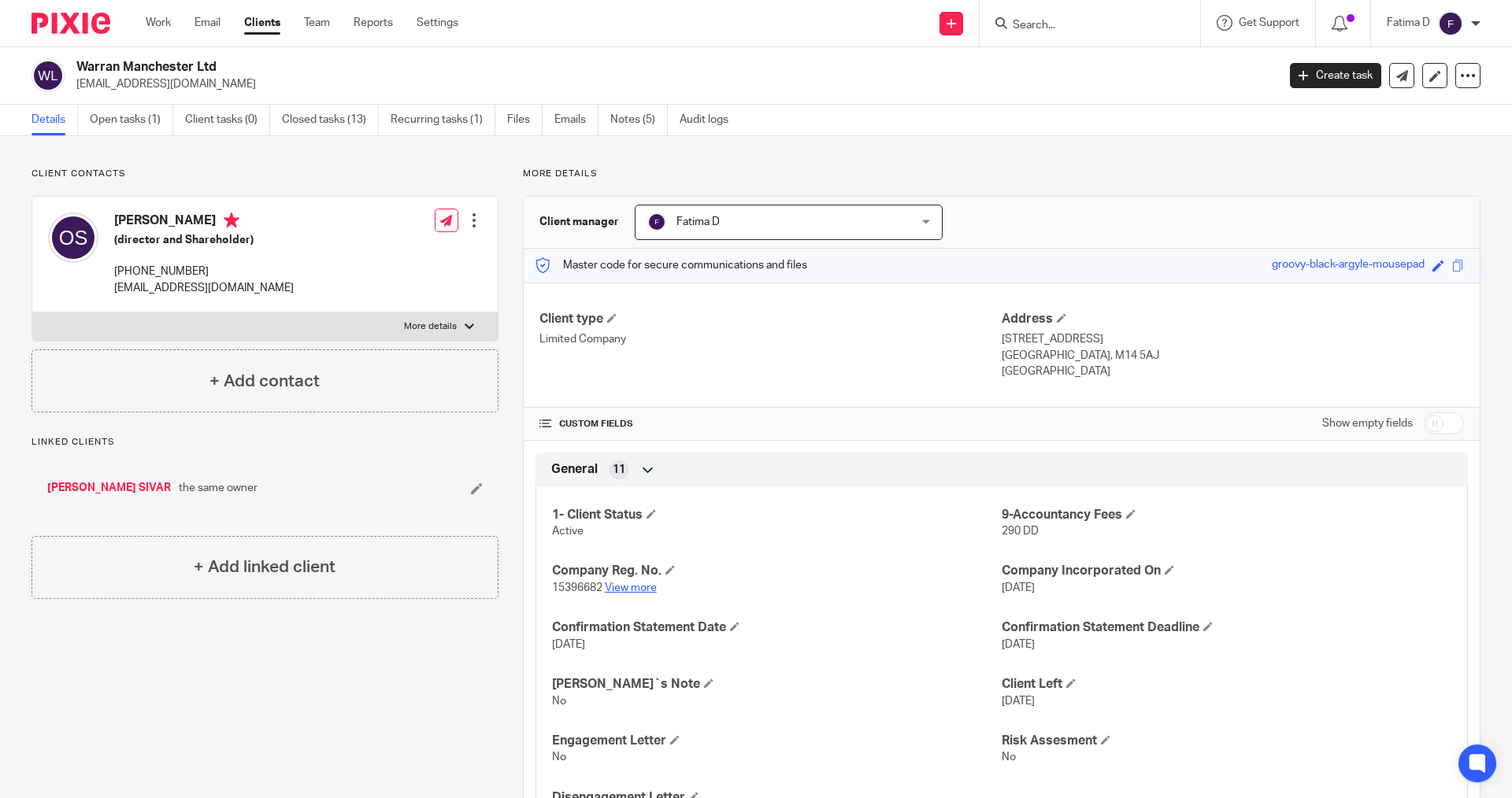
click at [623, 587] on link "View more" at bounding box center [630, 588] width 52 height 11
click at [860, 617] on div "1- Client Status Active 9-Accountancy Fees 290 DD Company Reg. No. 15396682 Vie…" at bounding box center [1002, 659] width 932 height 368
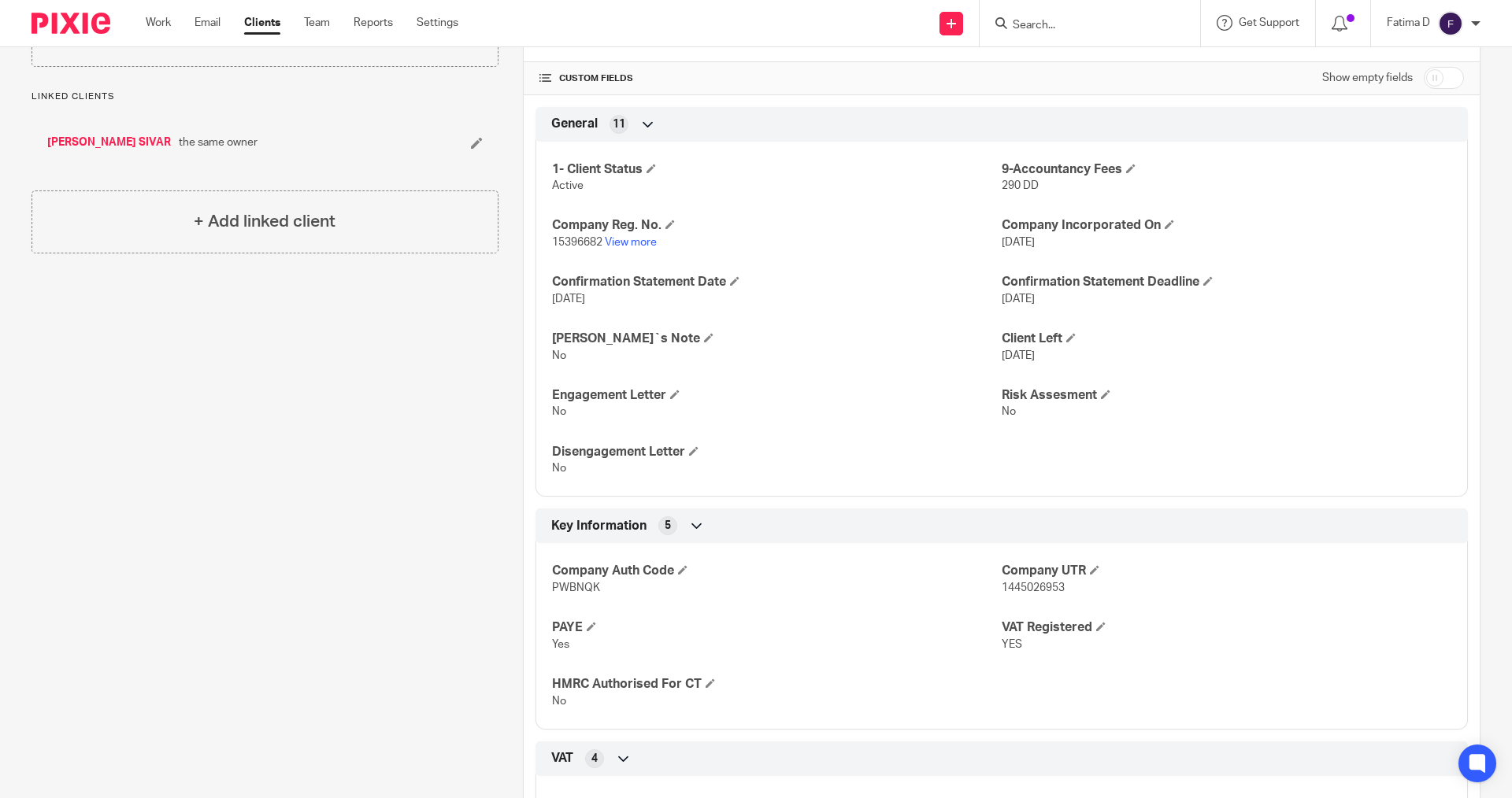
scroll to position [394, 0]
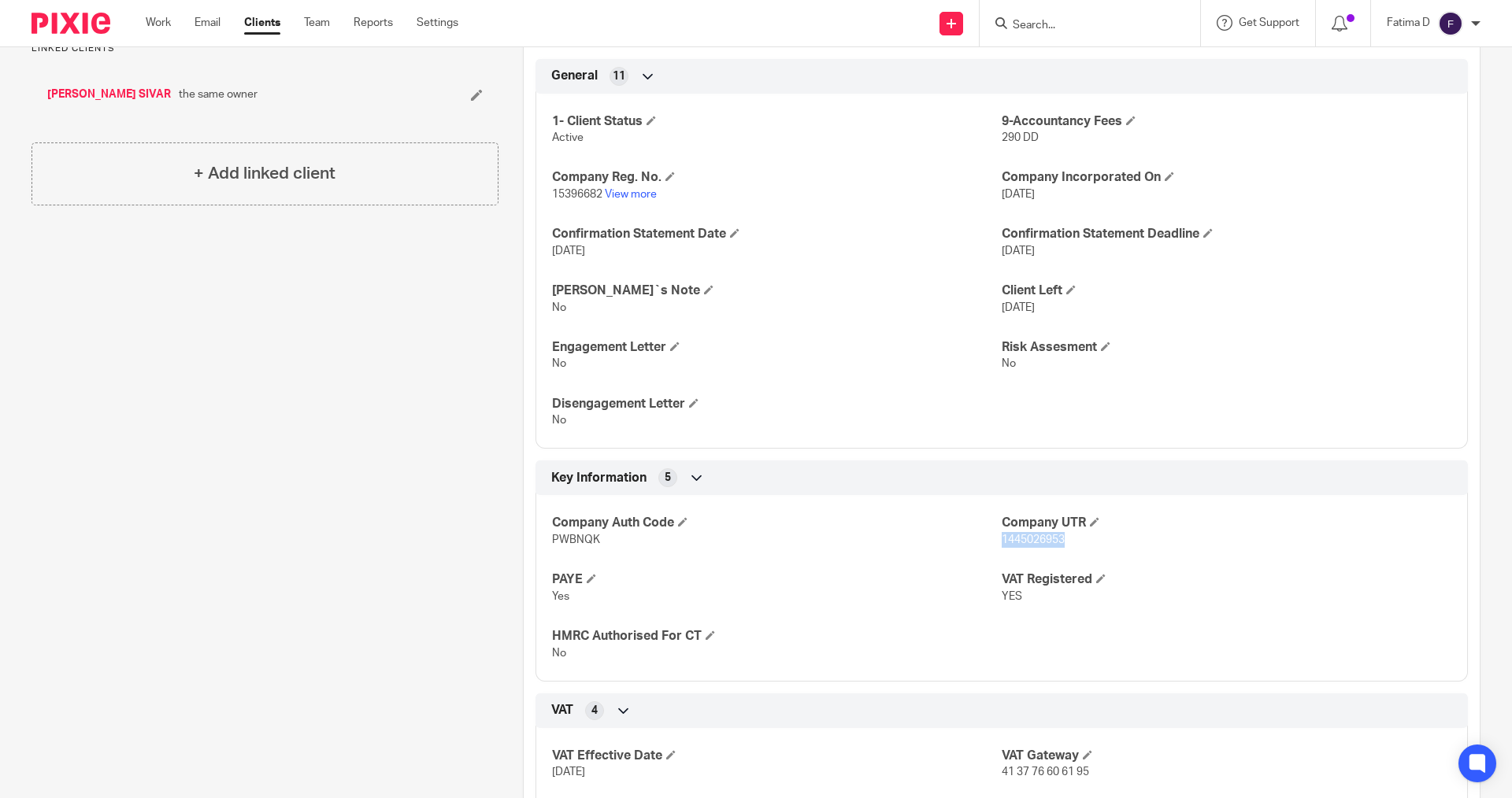
drag, startPoint x: 1068, startPoint y: 541, endPoint x: 994, endPoint y: 543, distance: 74.0
click at [1002, 543] on p "1445026953" at bounding box center [1226, 540] width 449 height 16
copy span "1445026953"
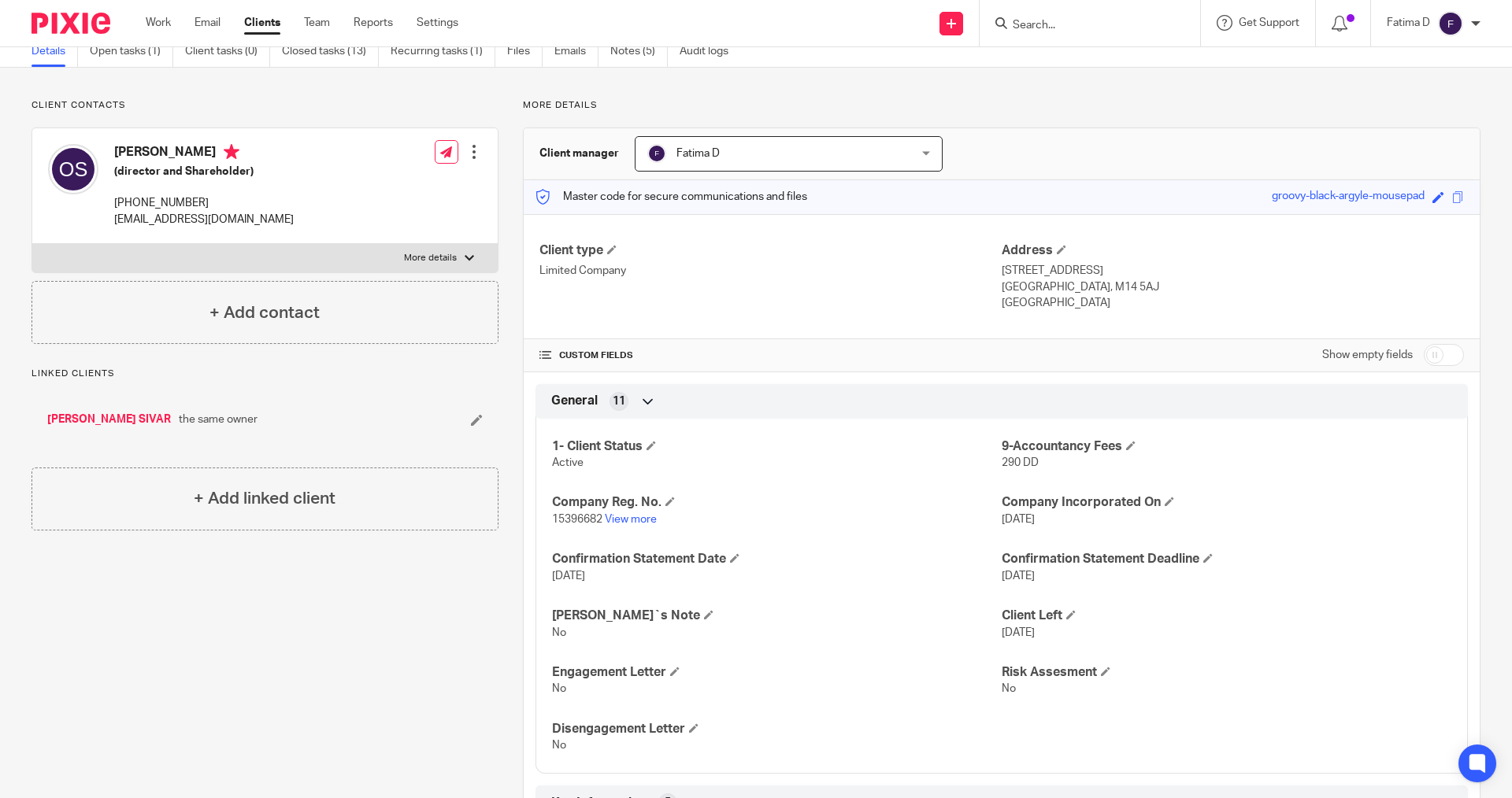
scroll to position [0, 0]
